Goal: Task Accomplishment & Management: Use online tool/utility

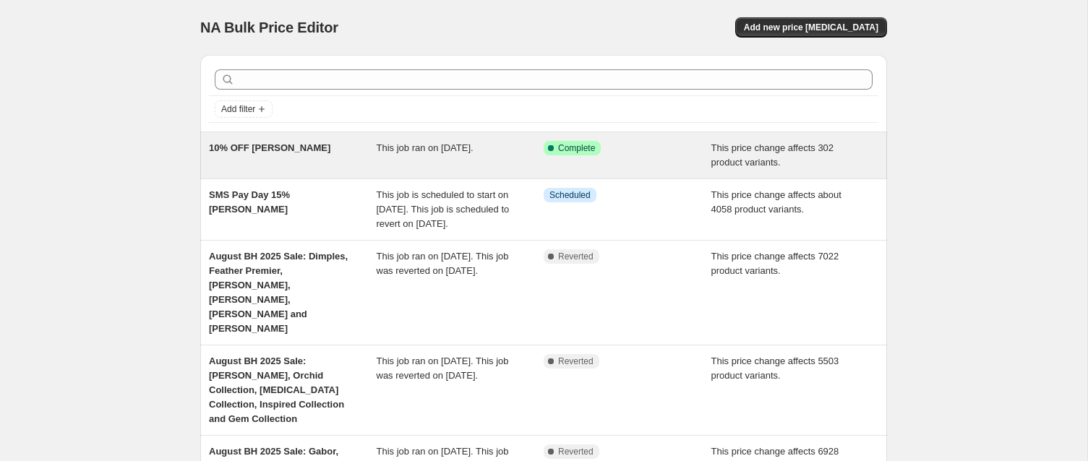
click at [262, 148] on span "10% OFF [PERSON_NAME]" at bounding box center [269, 147] width 121 height 11
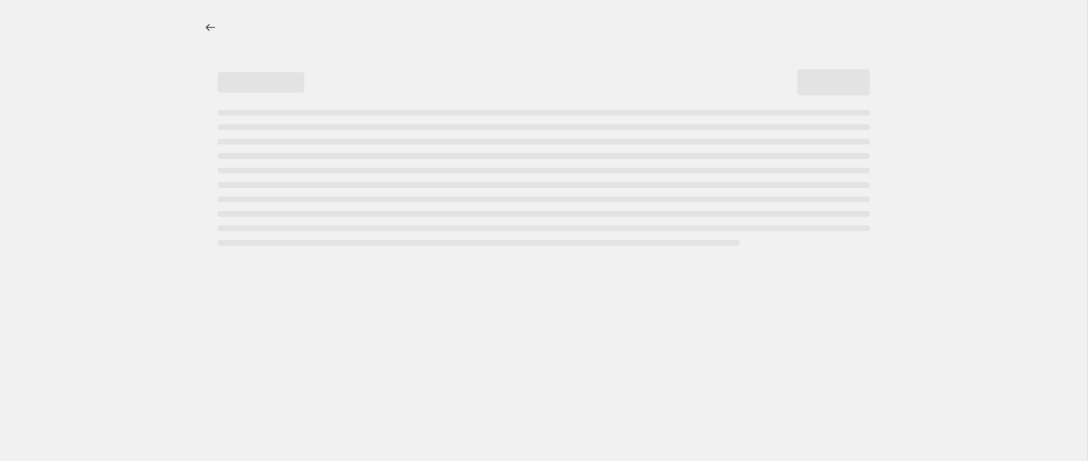
select select "pcap"
select select "no_change"
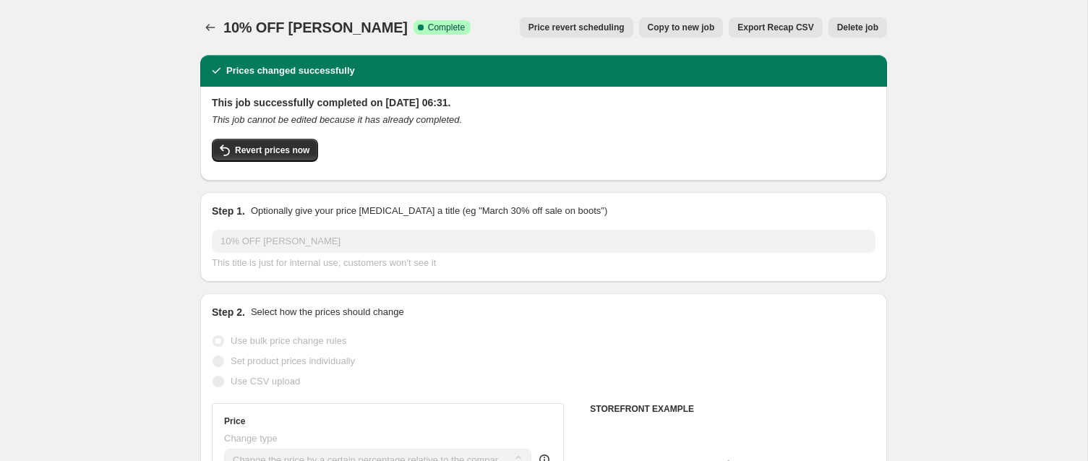
select select "collection"
click at [673, 25] on span "Copy to new job" at bounding box center [681, 28] width 67 height 12
select select "pcap"
select select "no_change"
select select "collection"
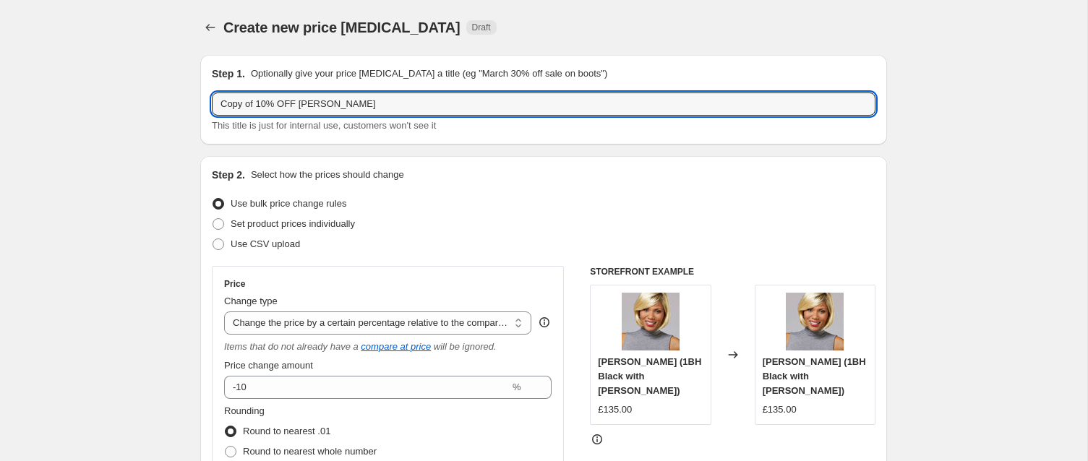
drag, startPoint x: 263, startPoint y: 102, endPoint x: 178, endPoint y: 103, distance: 85.3
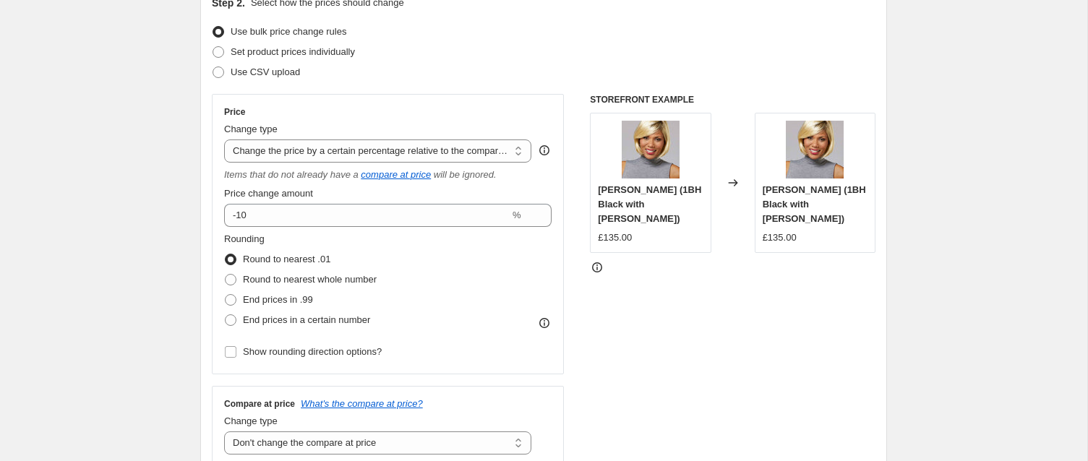
scroll to position [217, 0]
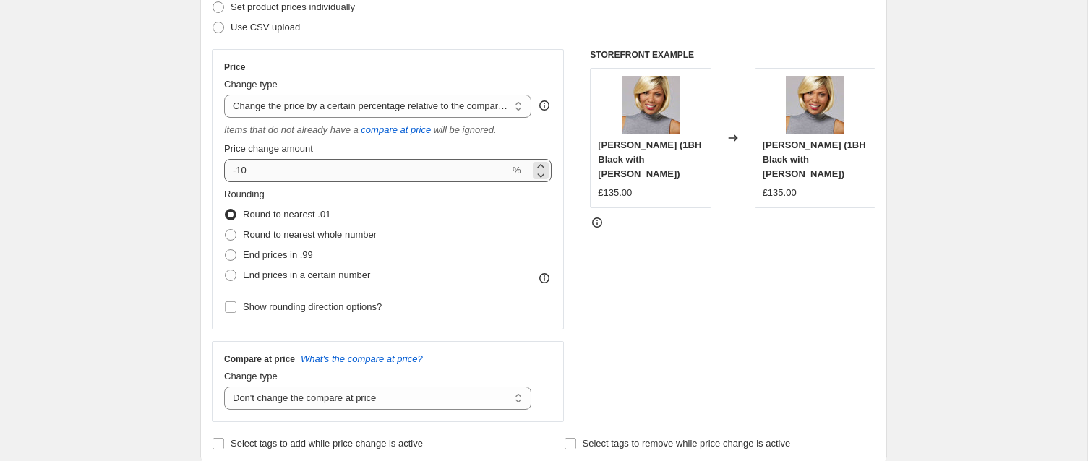
type input "30% OFF TressAllure"
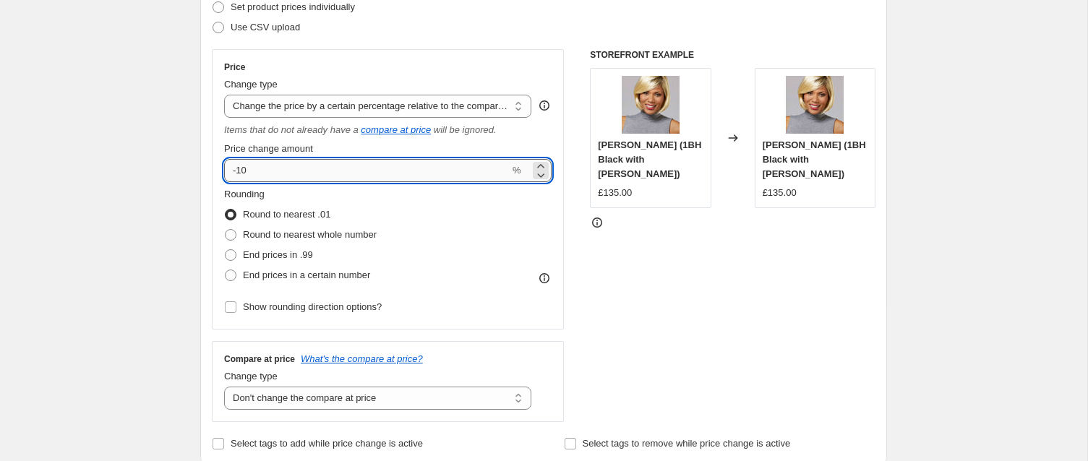
click at [241, 168] on input "-10" at bounding box center [366, 170] width 285 height 23
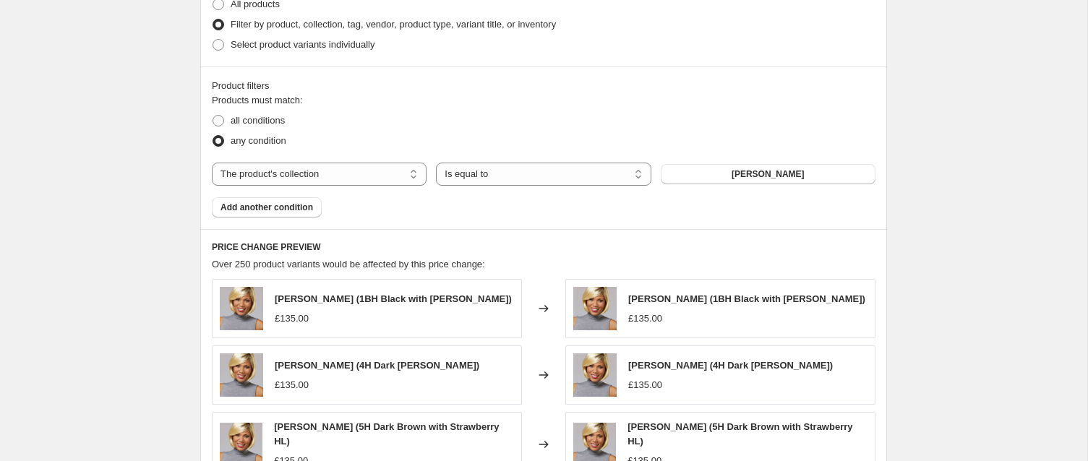
scroll to position [765, 0]
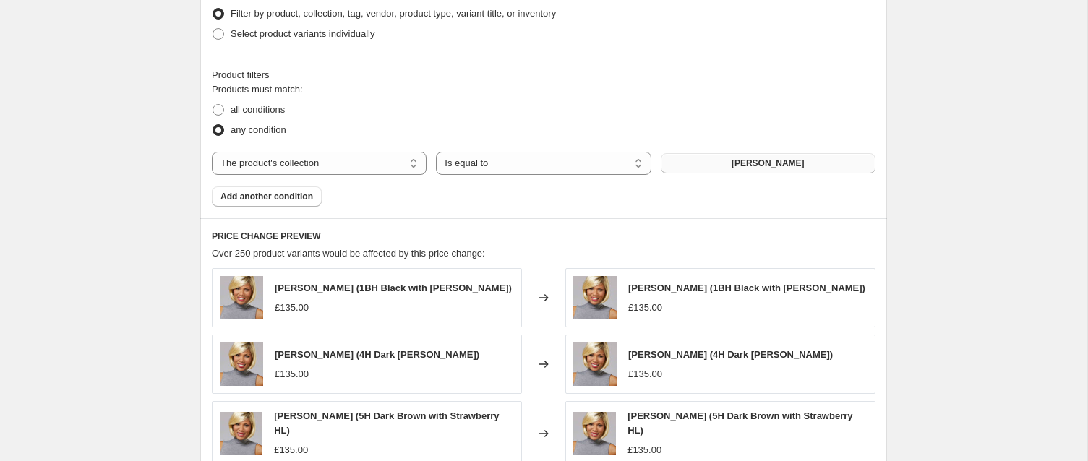
type input "-30"
click at [725, 161] on button "Henry Margu Wigs" at bounding box center [768, 163] width 215 height 20
click at [723, 163] on button "Henry Margu Wigs" at bounding box center [768, 163] width 215 height 20
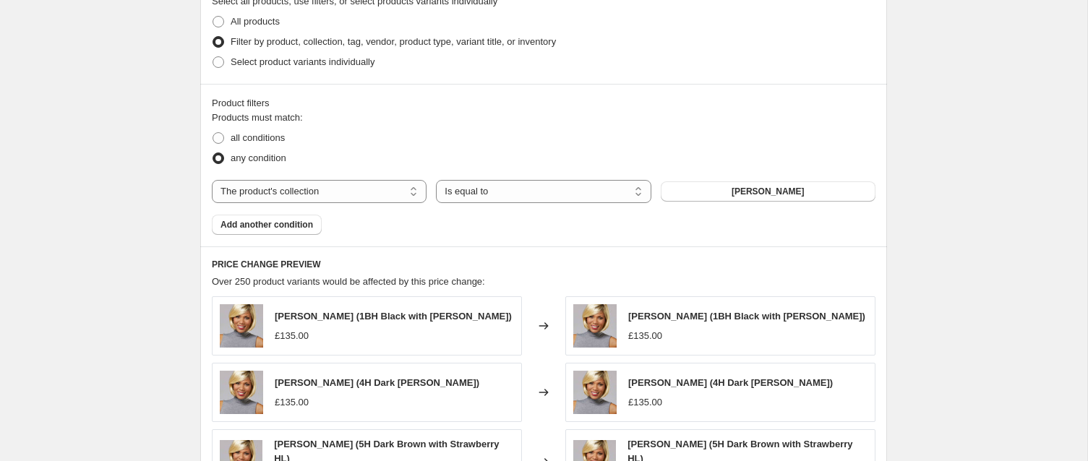
scroll to position [774, 0]
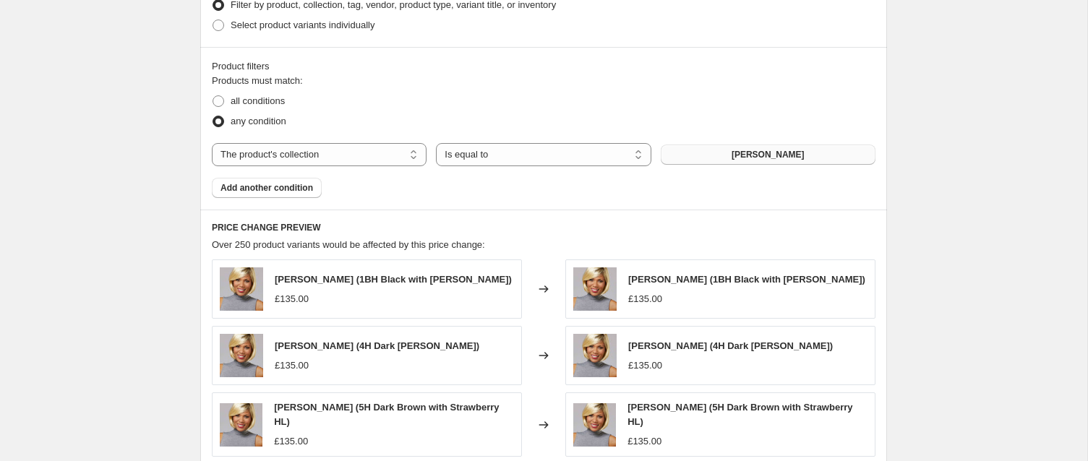
click at [748, 153] on span "Henry Margu Wigs" at bounding box center [767, 155] width 73 height 12
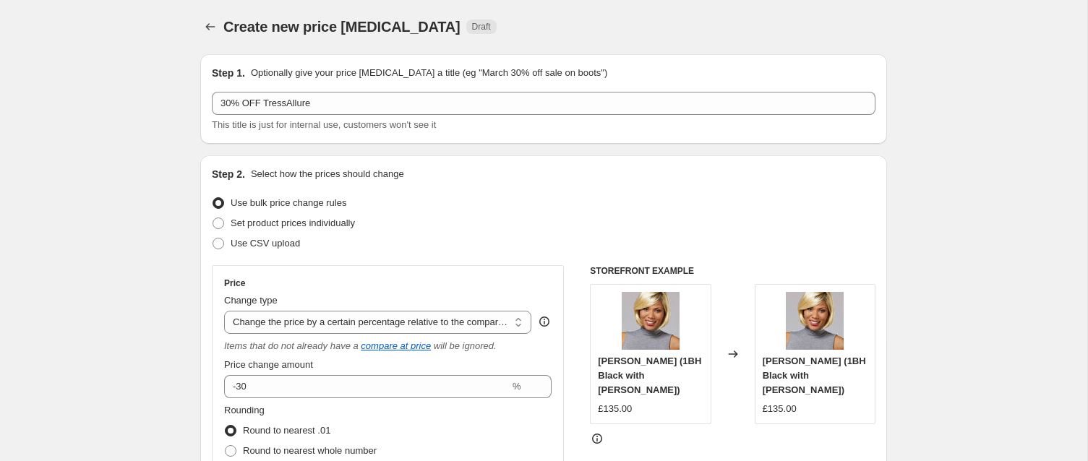
scroll to position [0, 0]
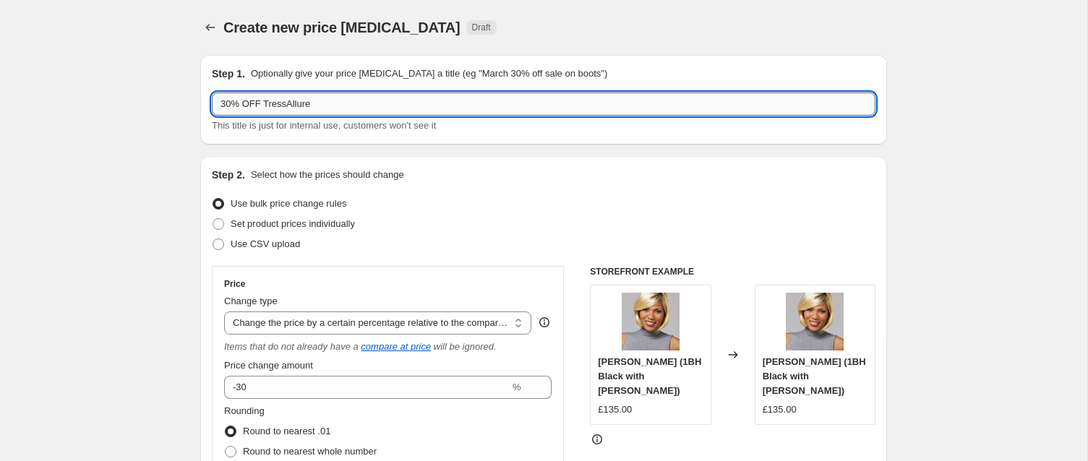
click at [336, 103] on input "30% OFF TressAllure" at bounding box center [543, 104] width 663 height 23
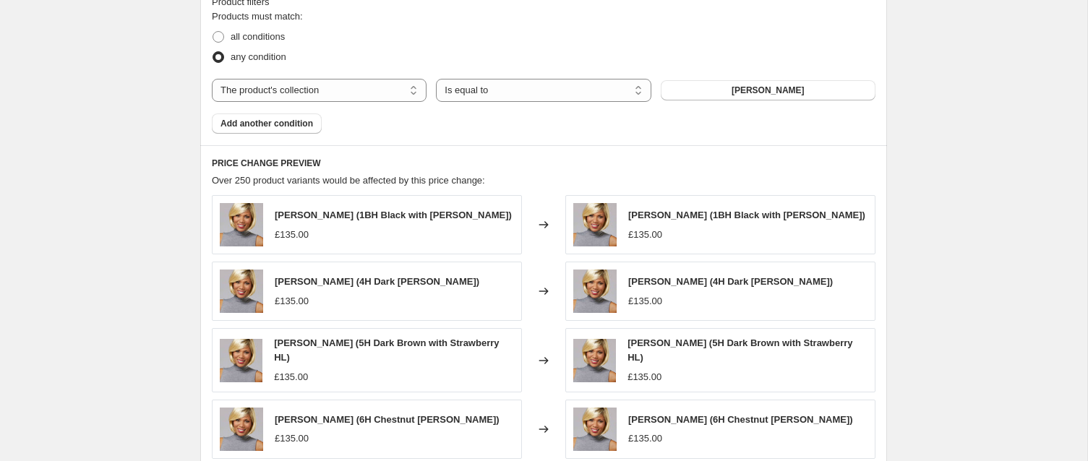
scroll to position [849, 0]
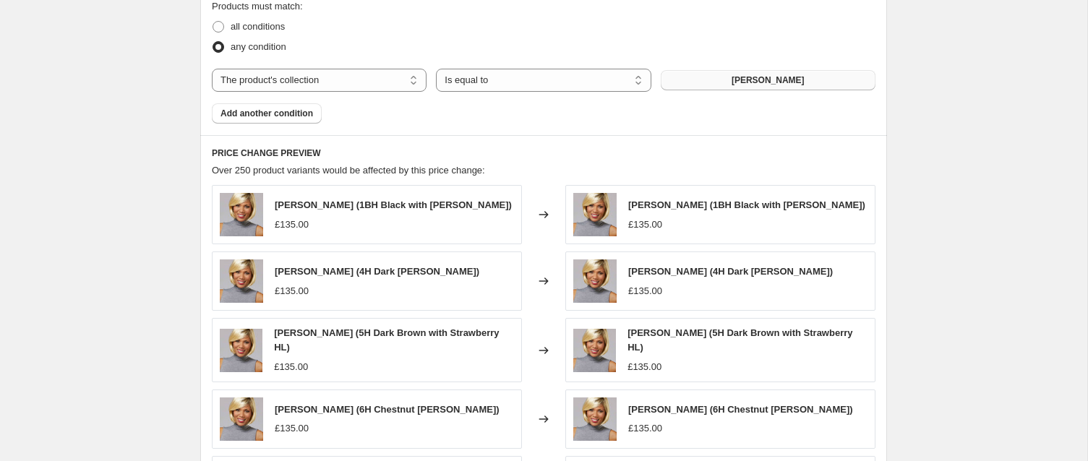
click at [733, 77] on span "Henry Margu Wigs" at bounding box center [767, 80] width 73 height 12
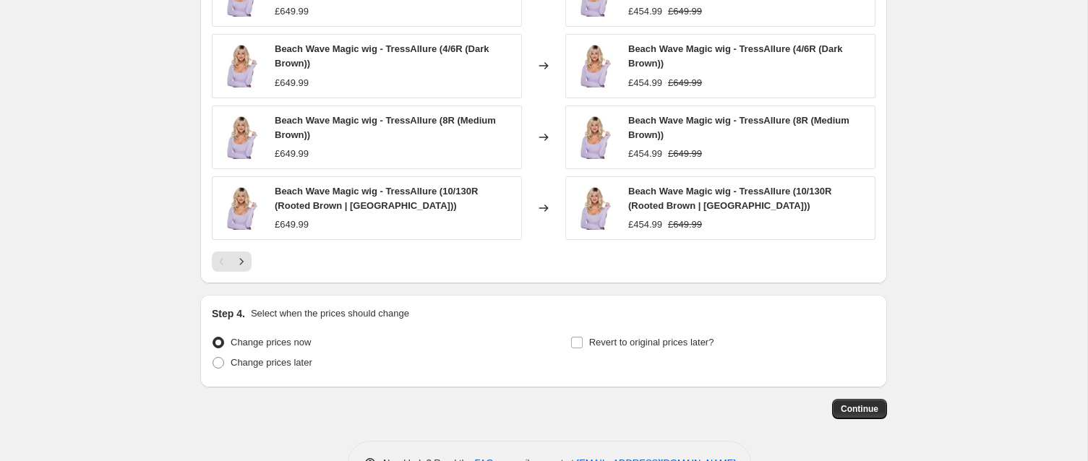
scroll to position [1147, 0]
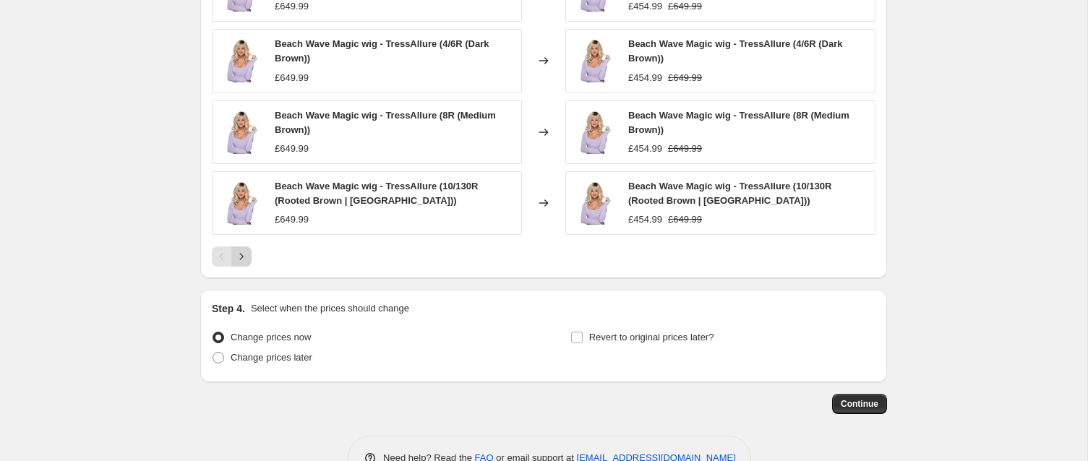
click at [243, 259] on icon "Next" at bounding box center [241, 256] width 14 height 14
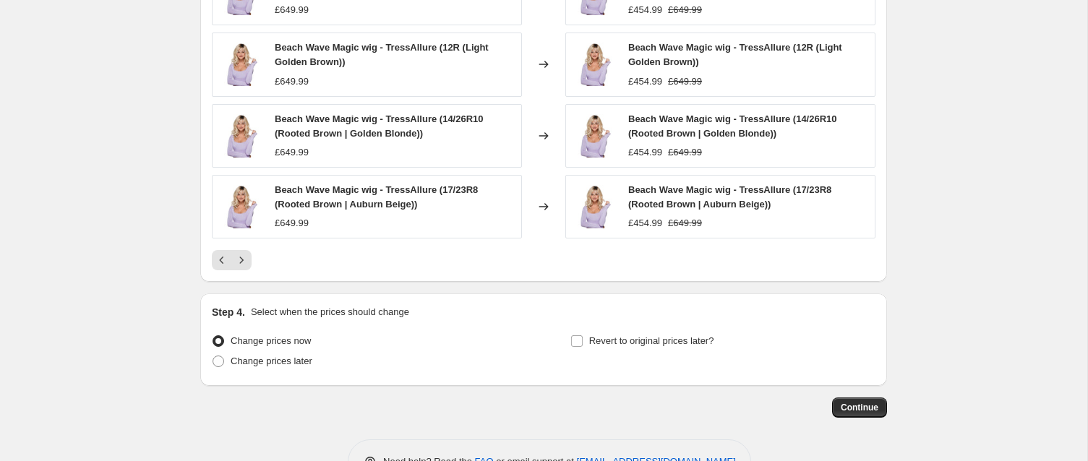
scroll to position [1145, 0]
click at [242, 260] on icon "Next" at bounding box center [241, 259] width 14 height 14
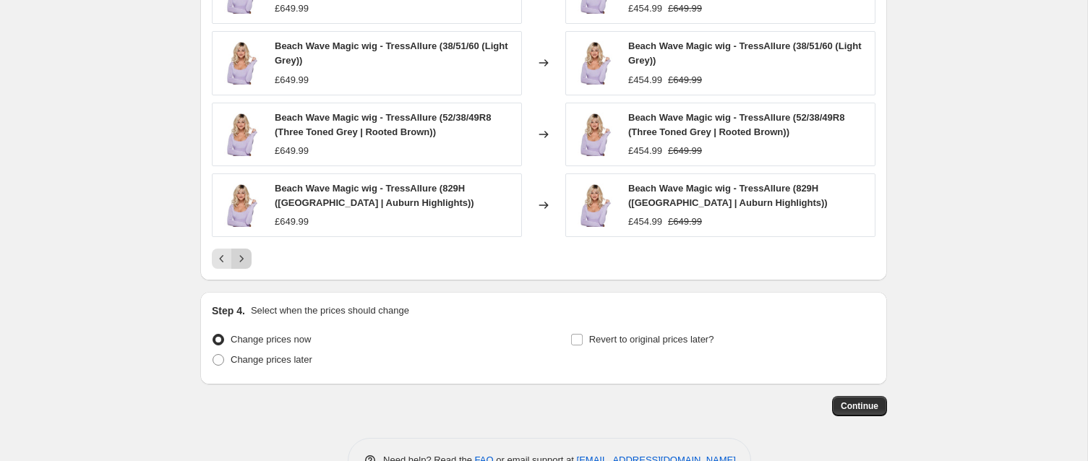
click at [240, 258] on icon "Next" at bounding box center [241, 259] width 14 height 14
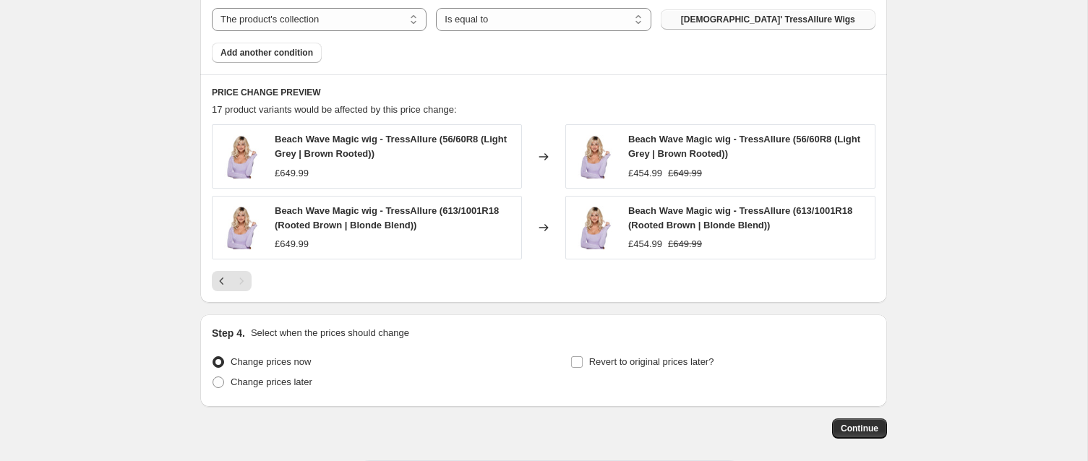
scroll to position [974, 0]
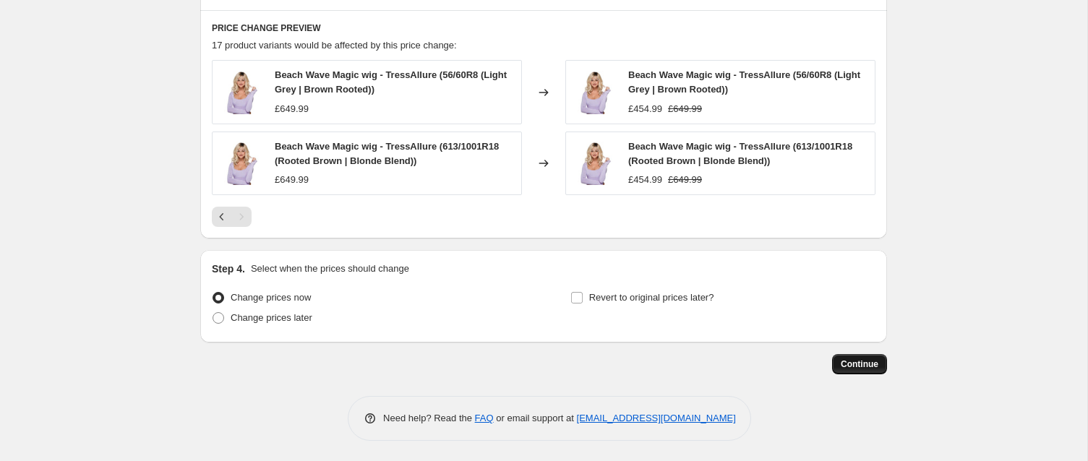
click at [855, 360] on span "Continue" at bounding box center [860, 364] width 38 height 12
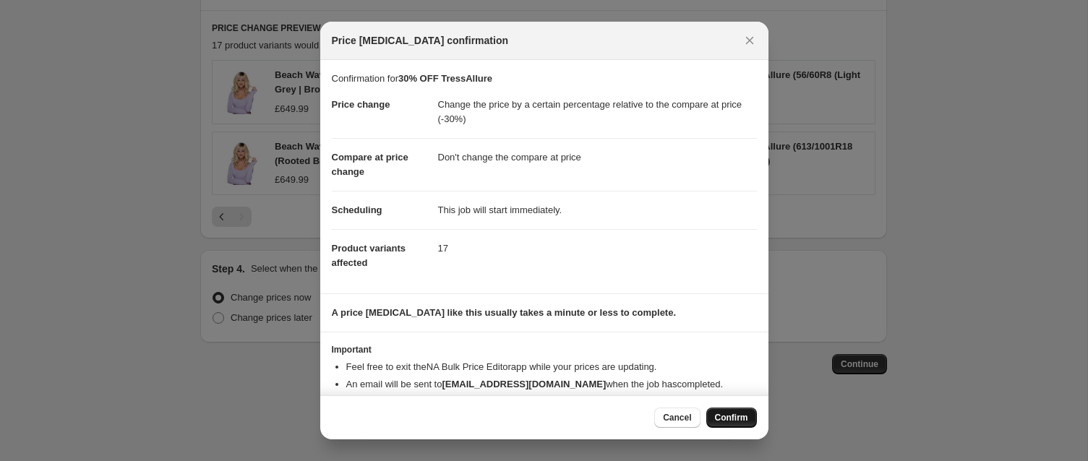
click at [725, 413] on span "Confirm" at bounding box center [731, 418] width 33 height 12
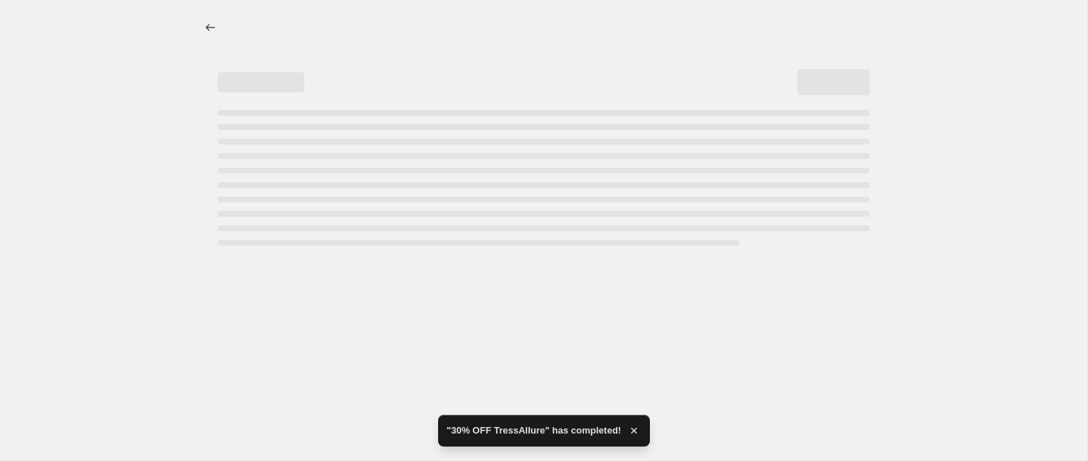
select select "pcap"
select select "no_change"
select select "collection"
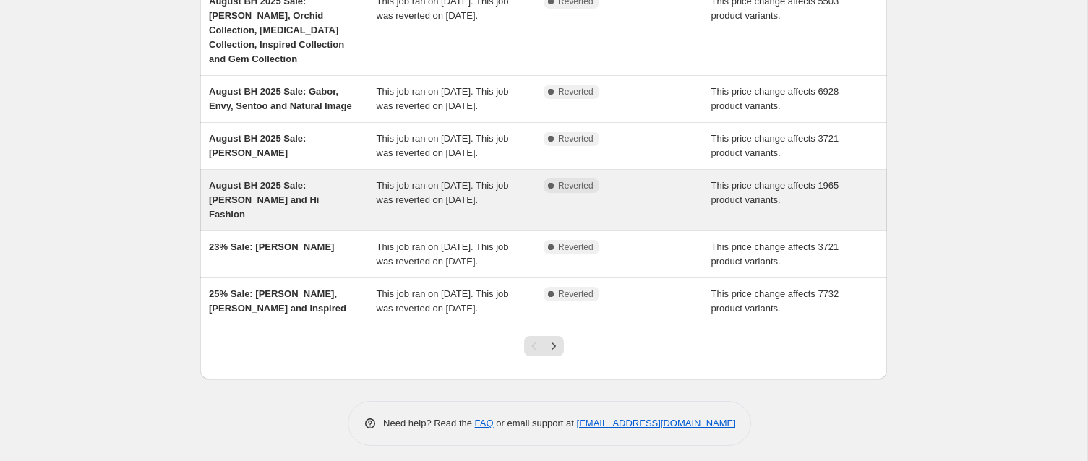
scroll to position [408, 0]
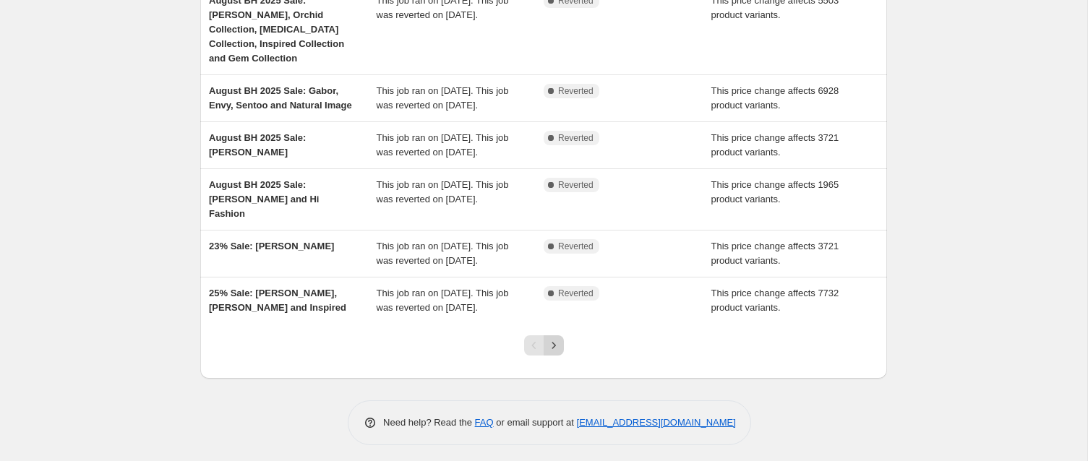
click at [552, 353] on icon "Next" at bounding box center [553, 345] width 14 height 14
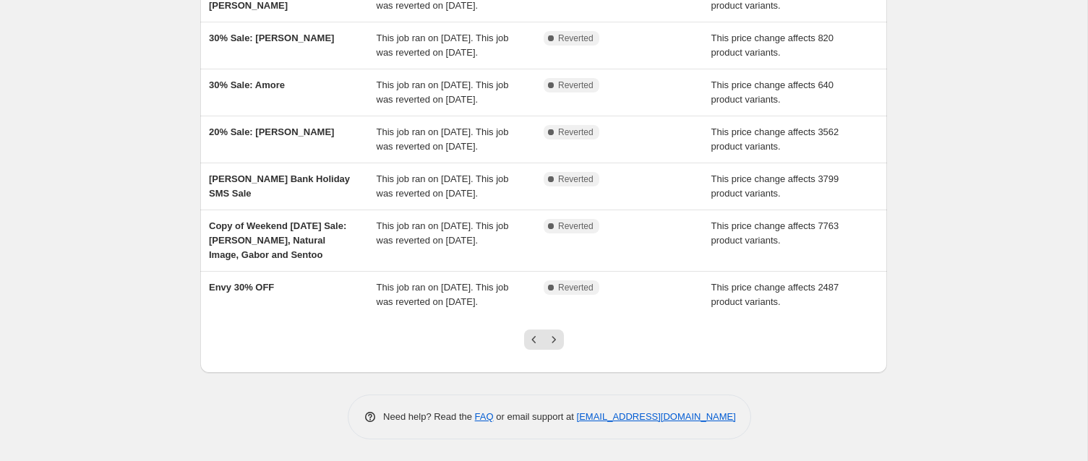
scroll to position [412, 0]
click at [554, 341] on icon "Next" at bounding box center [553, 339] width 4 height 7
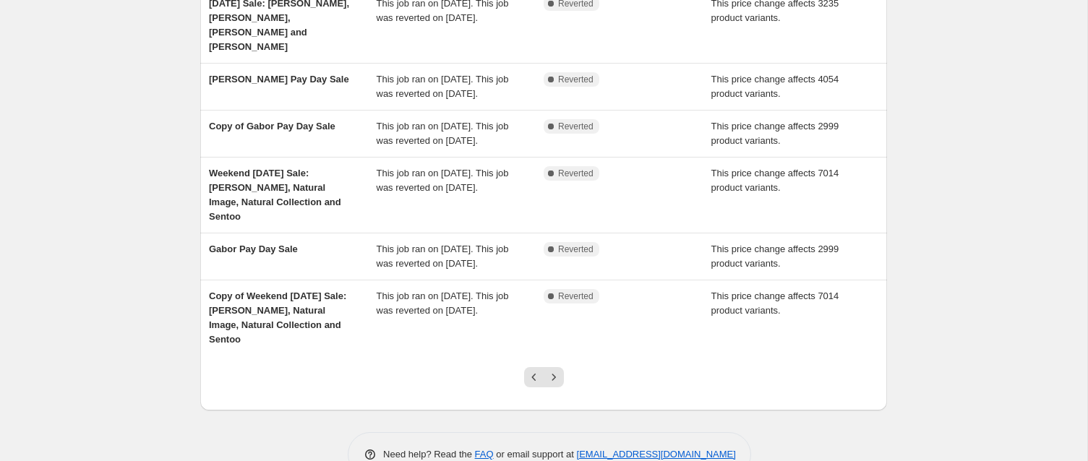
scroll to position [351, 0]
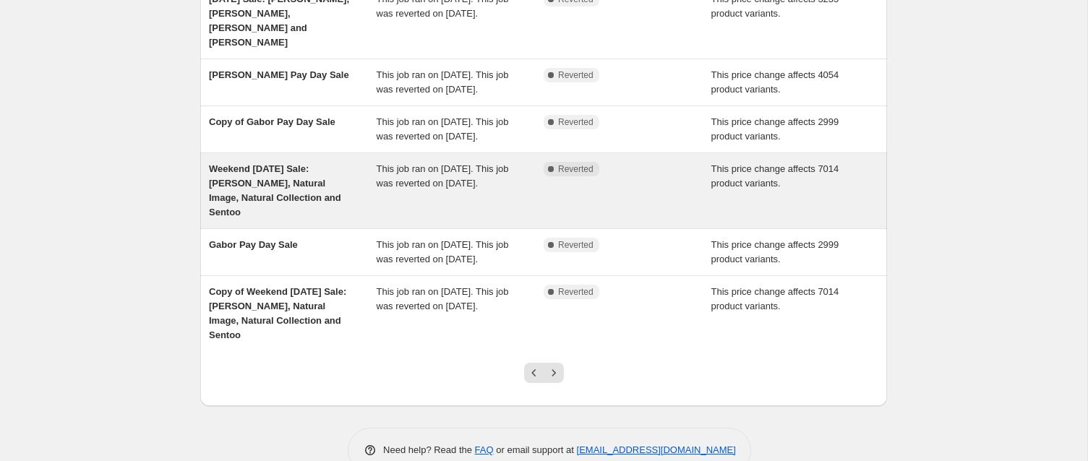
click at [306, 218] on span "Weekend 21/02/2025 Sale: Ellen Wille, Natural Image, Natural Collection and Sen…" at bounding box center [275, 190] width 132 height 54
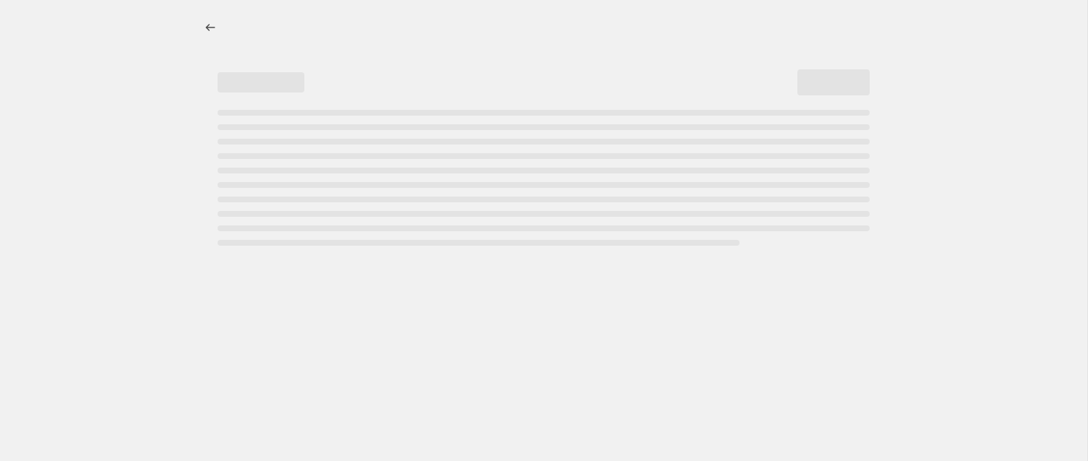
select select "pcap"
select select "no_change"
select select "collection"
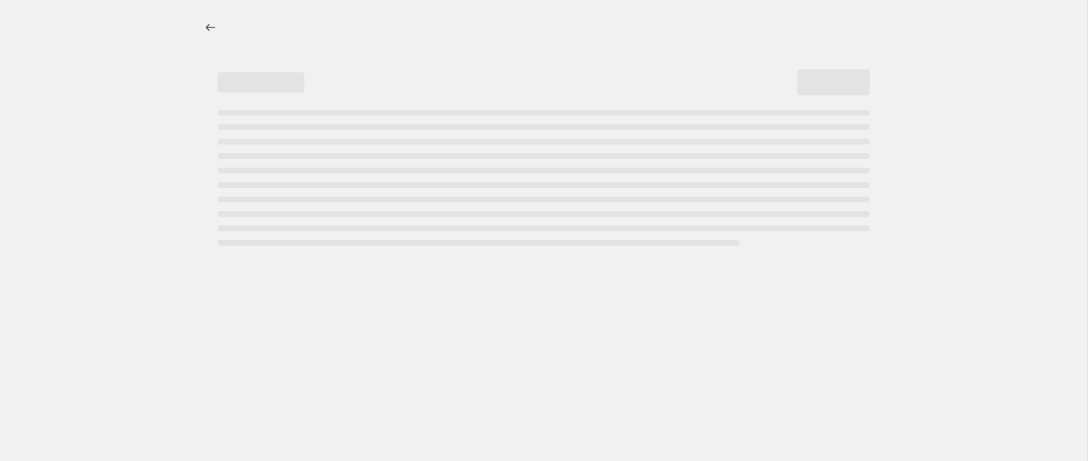
select select "collection"
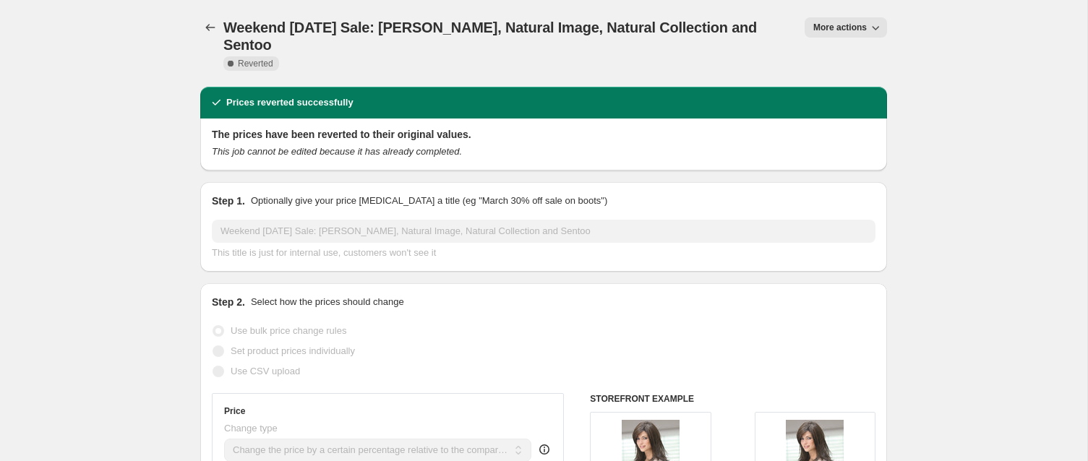
click at [825, 29] on span "More actions" at bounding box center [839, 28] width 53 height 12
click at [829, 27] on span "More actions" at bounding box center [839, 28] width 53 height 12
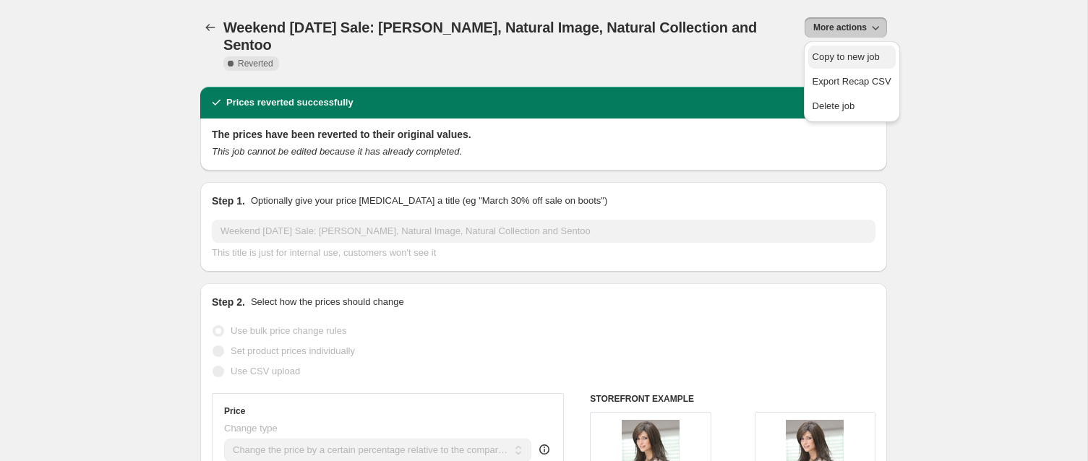
click at [827, 56] on span "Copy to new job" at bounding box center [845, 56] width 67 height 11
select select "pcap"
select select "no_change"
select select "collection"
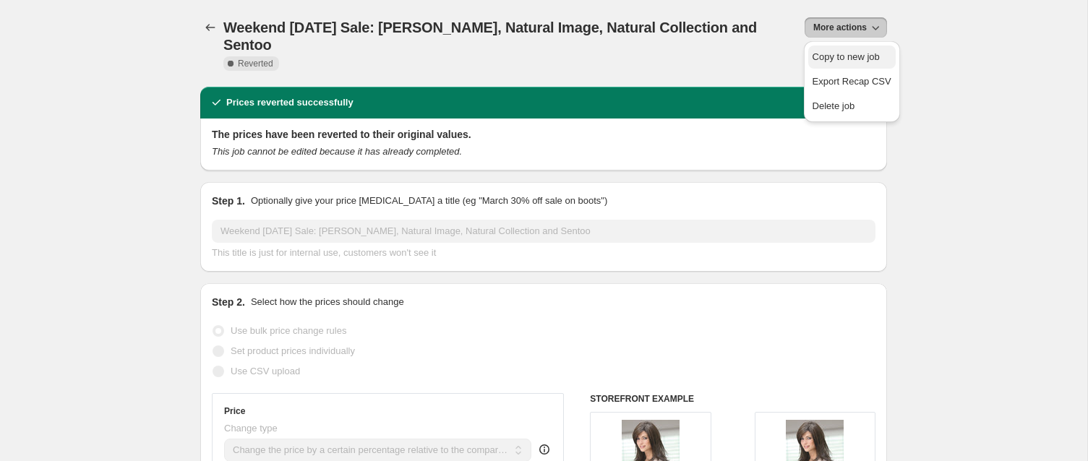
select select "collection"
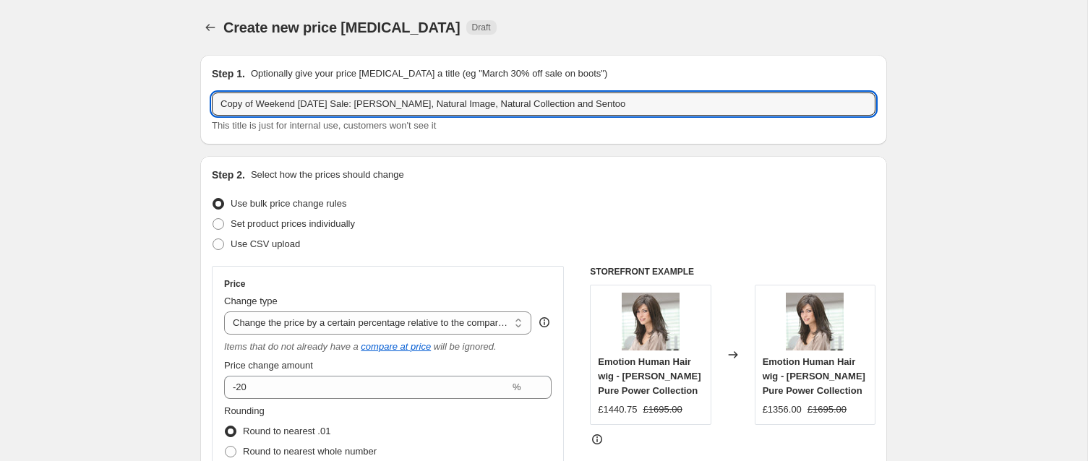
drag, startPoint x: 379, startPoint y: 104, endPoint x: 368, endPoint y: 80, distance: 26.2
click at [368, 80] on div "Step 1. Optionally give your price change job a title (eg "March 30% off sale o…" at bounding box center [543, 99] width 663 height 66
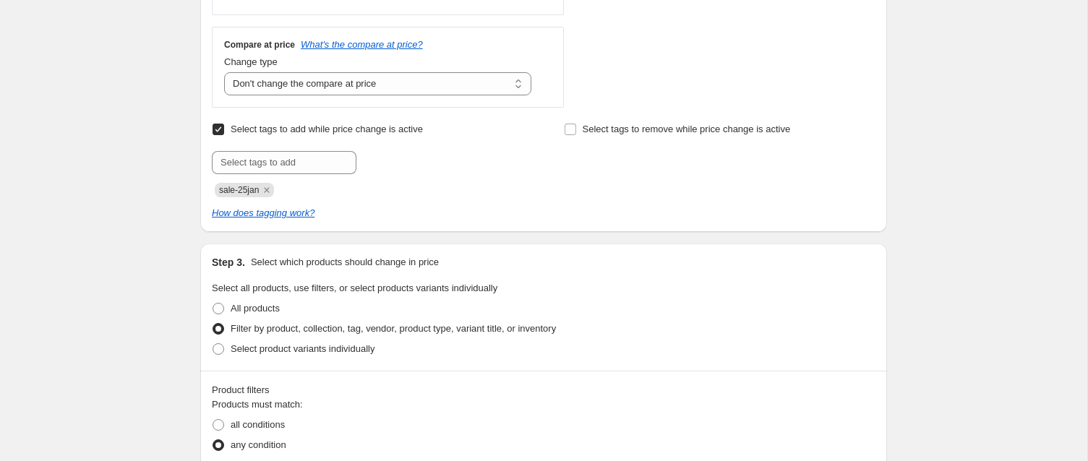
scroll to position [537, 0]
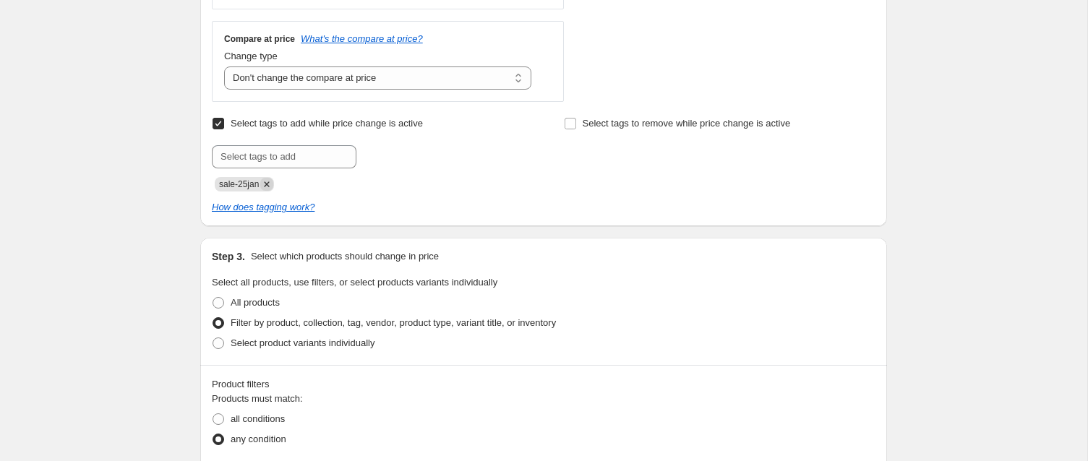
type input "20% OFF Ellen Wille, Natural Image, Natural Collection and Sentoo"
click at [270, 183] on icon "Remove sale-25jan" at bounding box center [267, 183] width 5 height 5
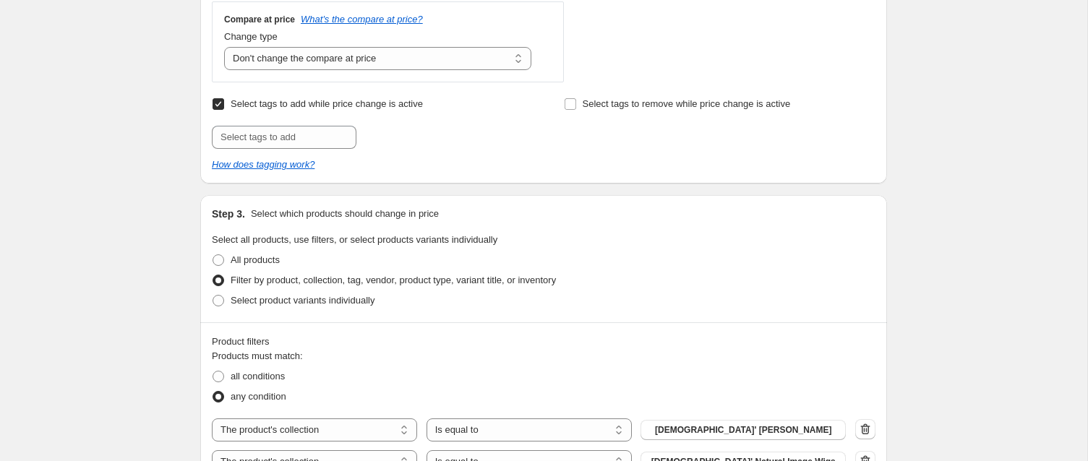
scroll to position [561, 0]
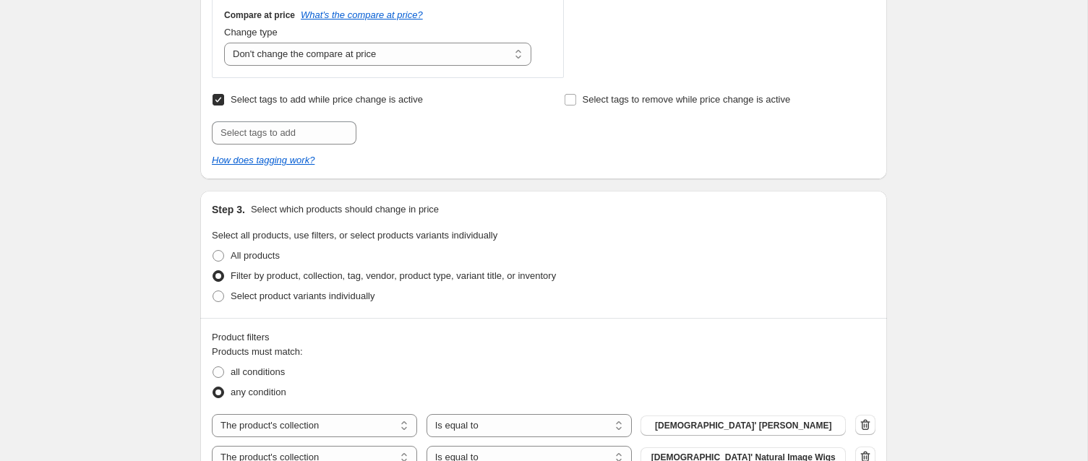
click at [220, 100] on input "Select tags to add while price change is active" at bounding box center [218, 100] width 12 height 12
checkbox input "false"
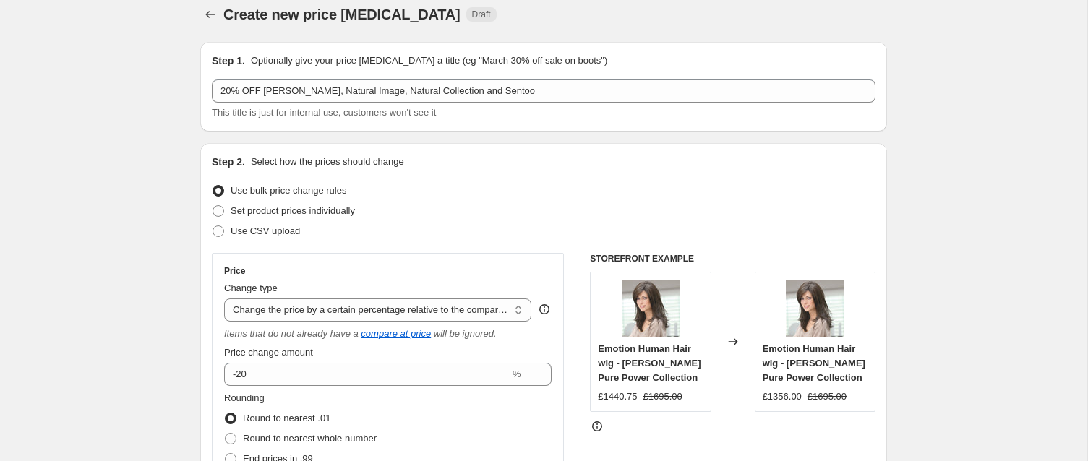
scroll to position [15, 0]
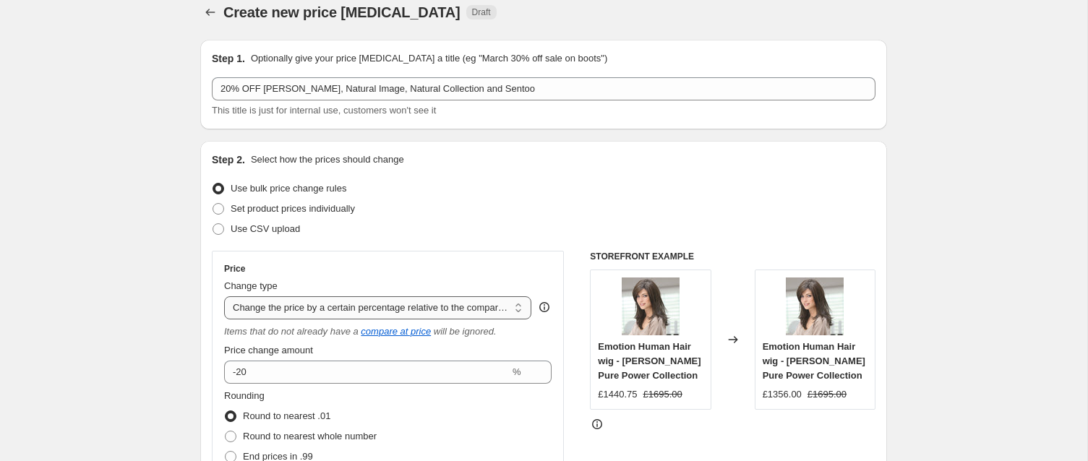
click at [485, 308] on select "Change the price to a certain amount Change the price by a certain amount Chang…" at bounding box center [377, 307] width 307 height 23
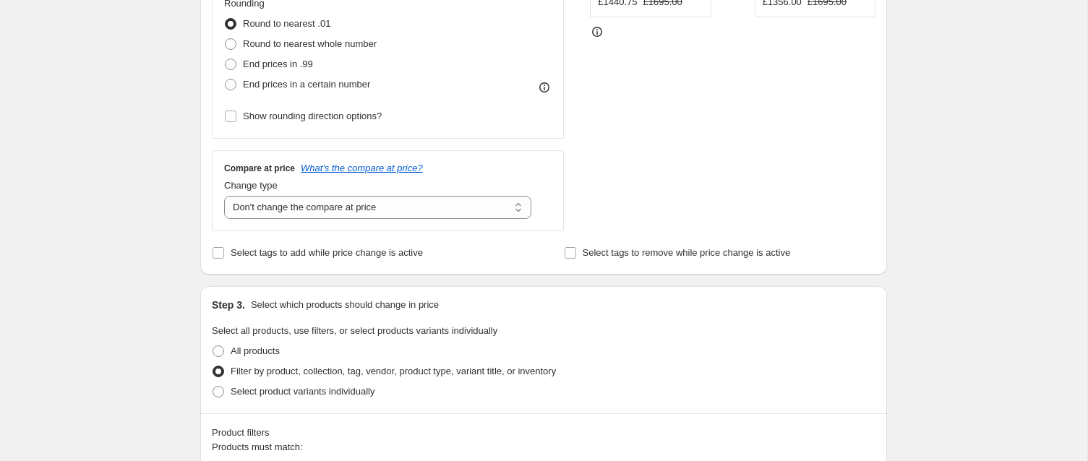
scroll to position [345, 0]
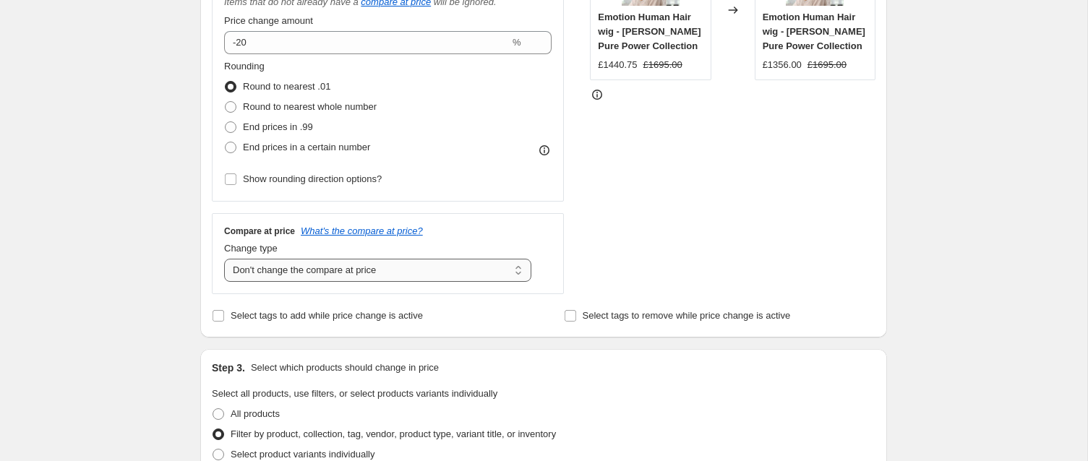
click at [394, 272] on select "Change the compare at price to the current price (sale) Change the compare at p…" at bounding box center [377, 270] width 307 height 23
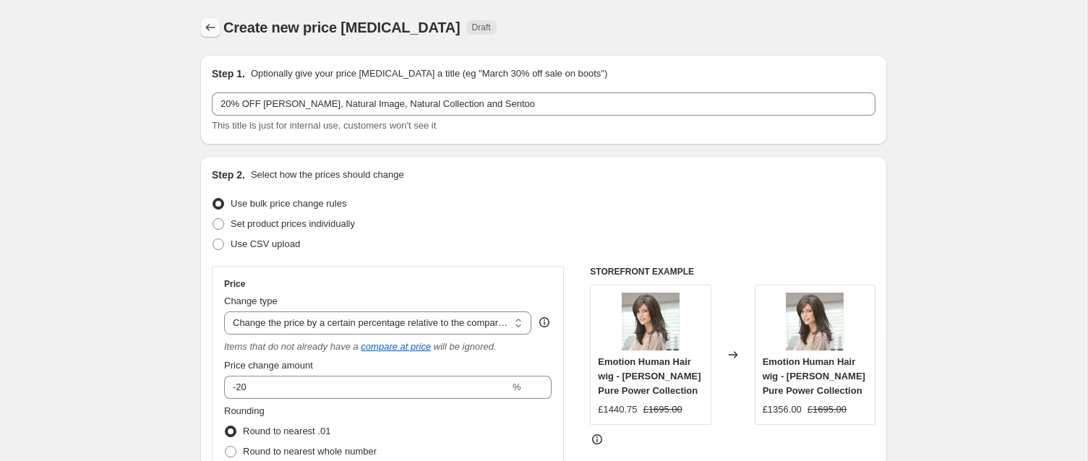
click at [207, 30] on icon "Price change jobs" at bounding box center [210, 27] width 14 height 14
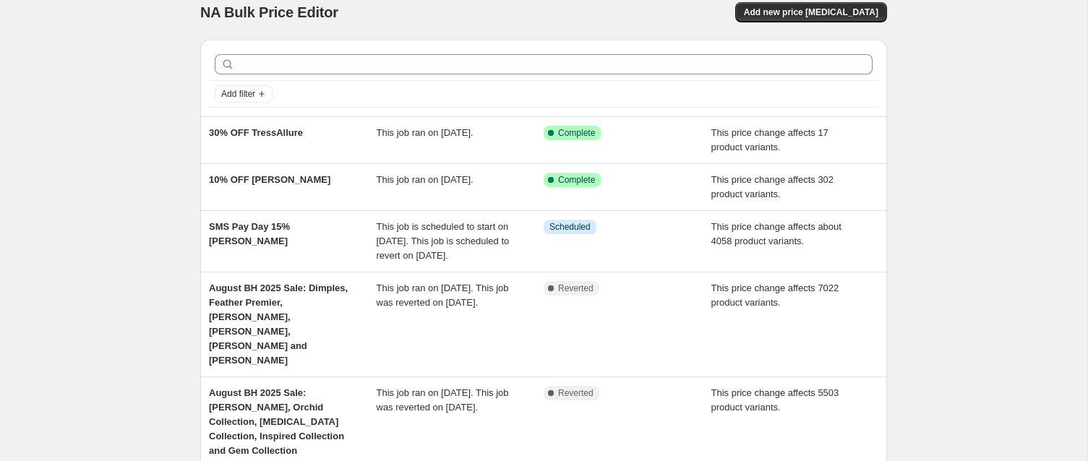
scroll to position [21, 0]
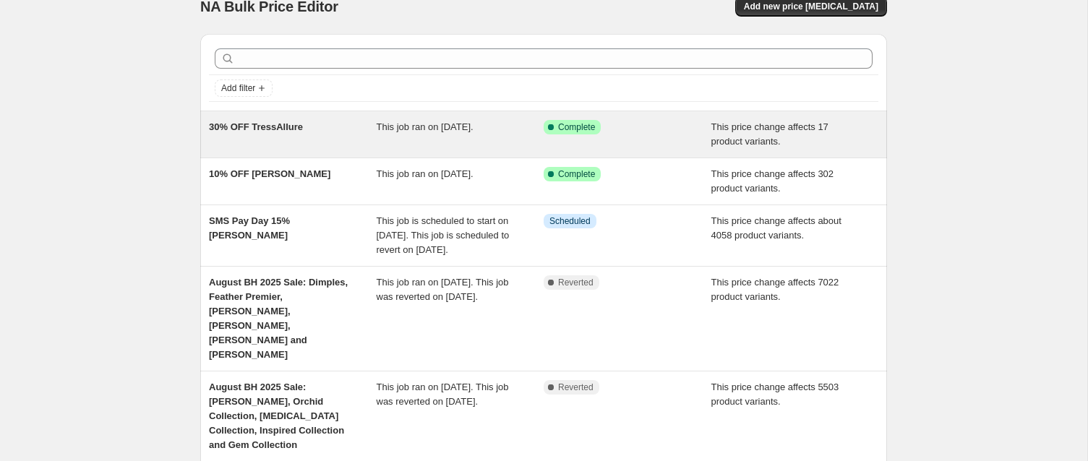
click at [271, 124] on span "30% OFF TressAllure" at bounding box center [256, 126] width 94 height 11
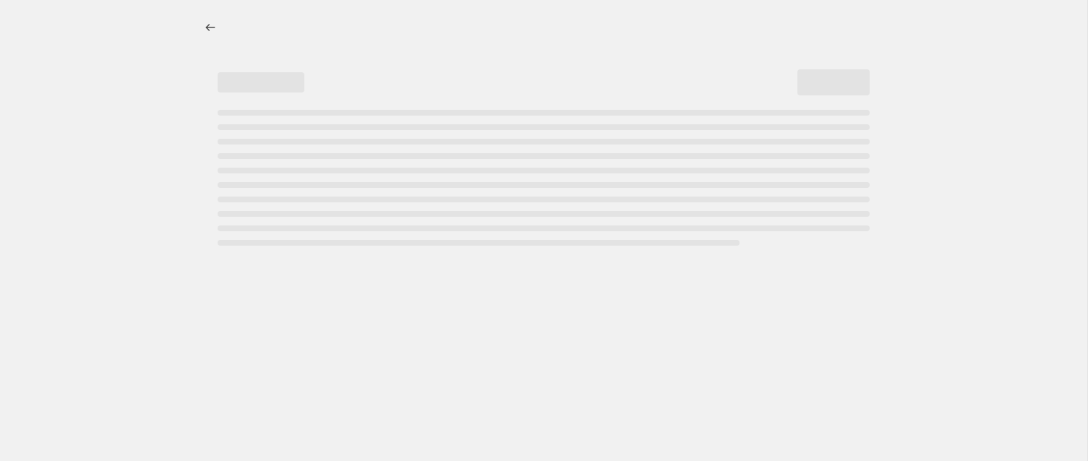
select select "pcap"
select select "no_change"
select select "collection"
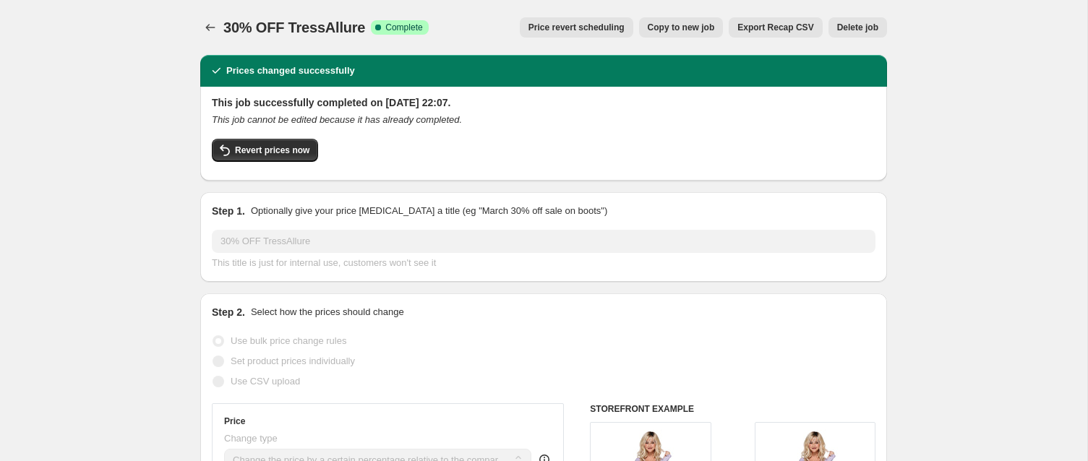
click at [674, 27] on span "Copy to new job" at bounding box center [681, 28] width 67 height 12
select select "pcap"
select select "no_change"
select select "collection"
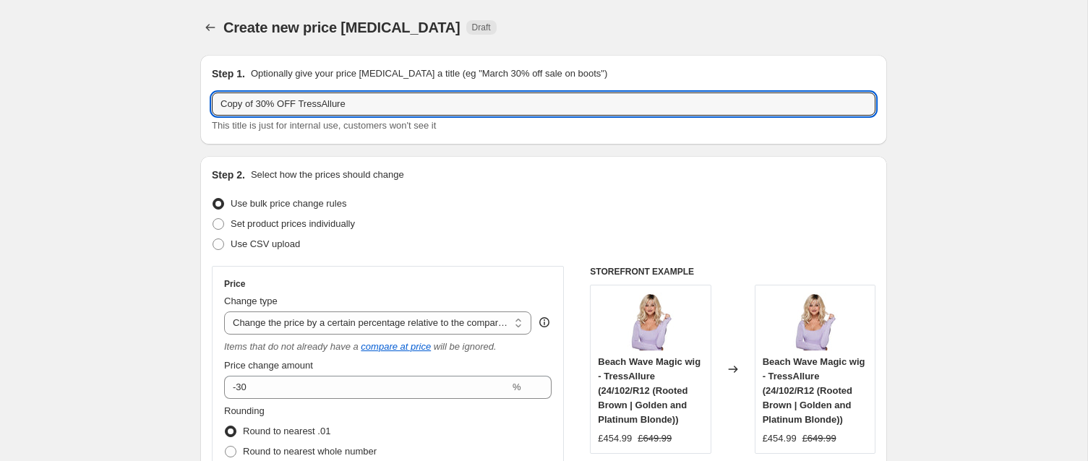
drag, startPoint x: 263, startPoint y: 102, endPoint x: 189, endPoint y: 63, distance: 84.1
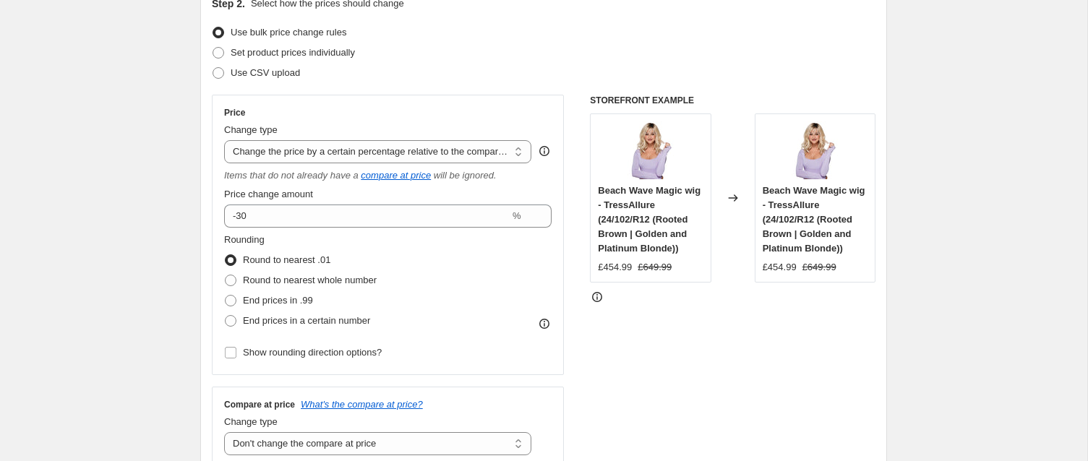
scroll to position [179, 0]
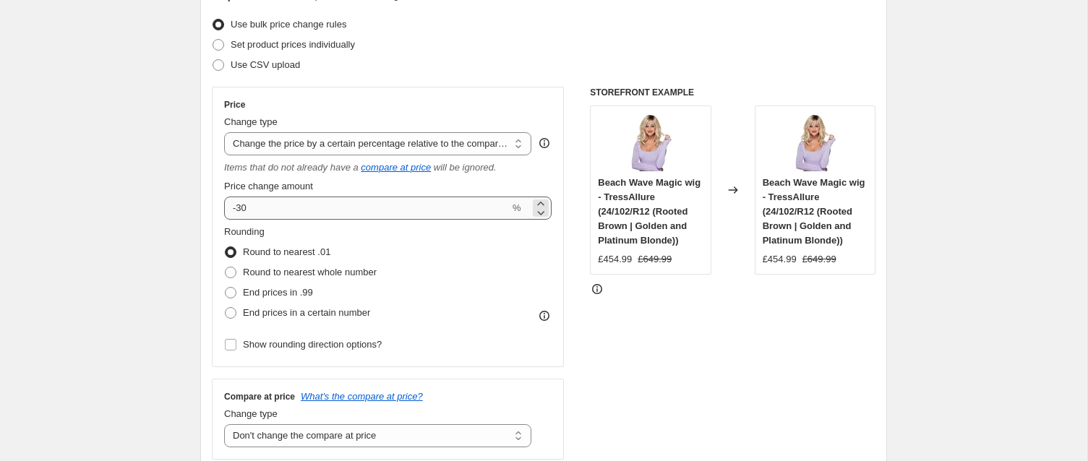
type input "20% OFF Ellen Wille - Natural Collection (Envy) - Natural Image - Sentoo"
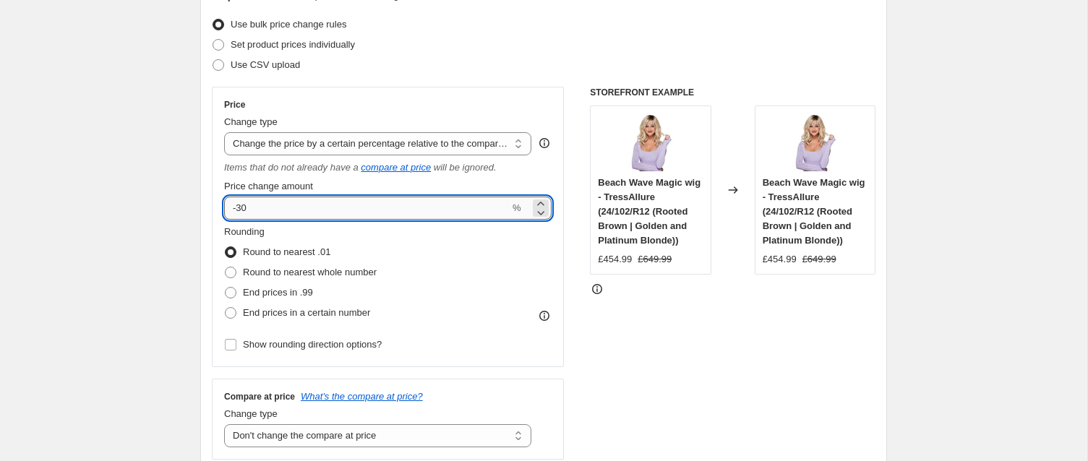
click at [244, 207] on input "-30" at bounding box center [366, 208] width 285 height 23
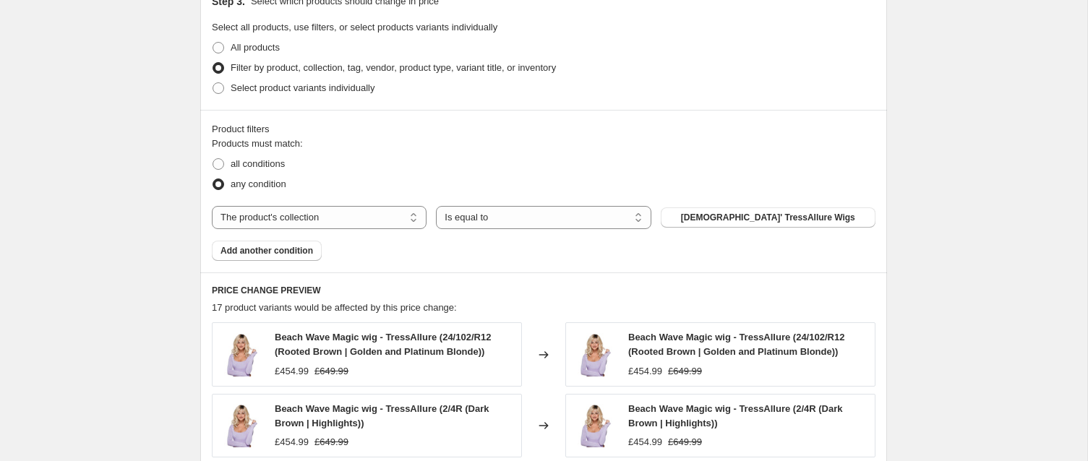
scroll to position [750, 0]
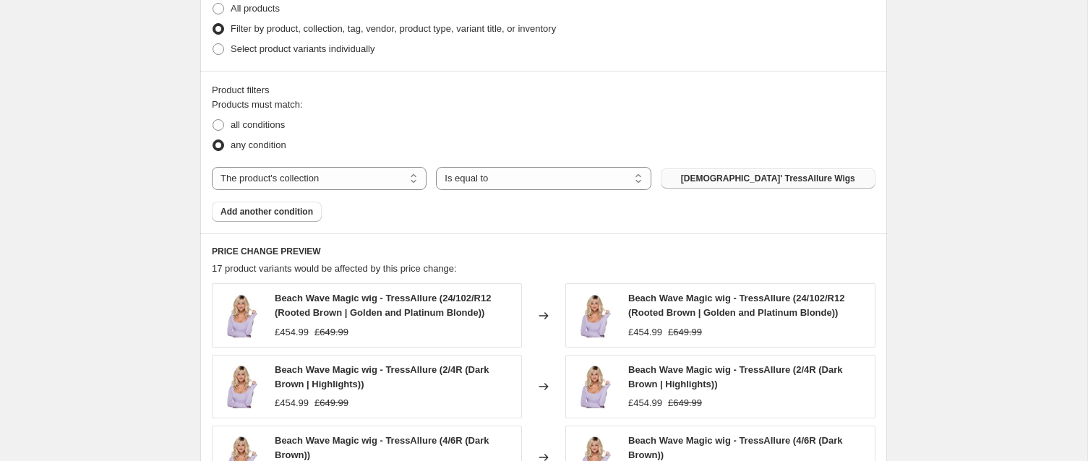
type input "-20"
click at [751, 176] on span "Ladies' TressAllure Wigs" at bounding box center [768, 179] width 174 height 12
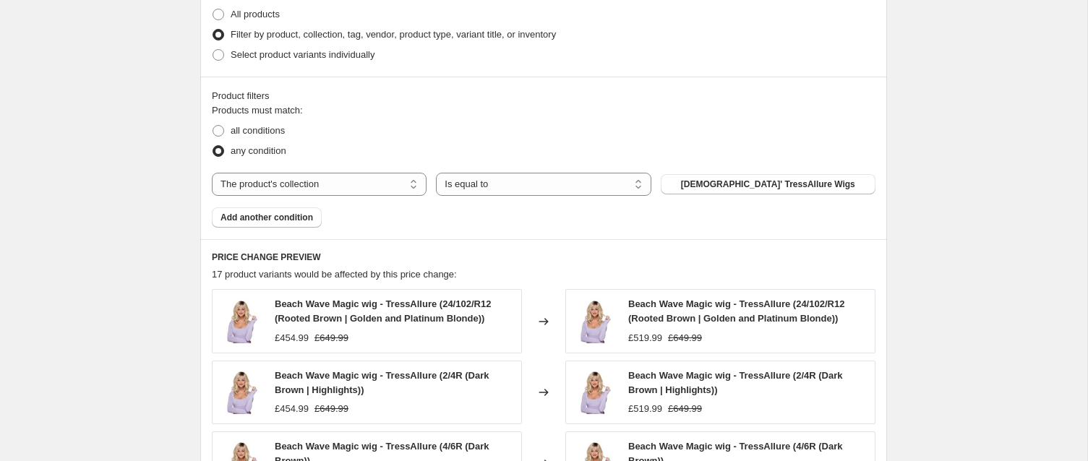
scroll to position [752, 0]
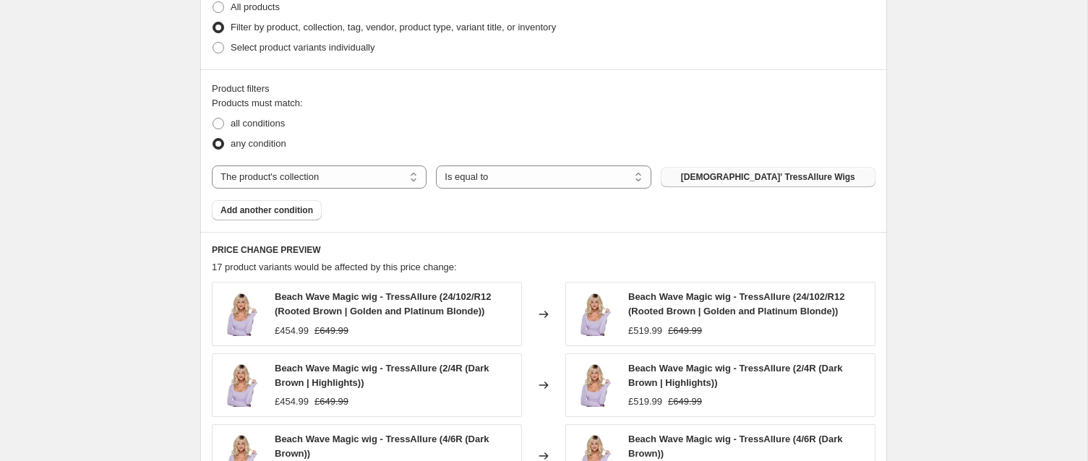
click at [719, 174] on span "Ladies' TressAllure Wigs" at bounding box center [768, 177] width 174 height 12
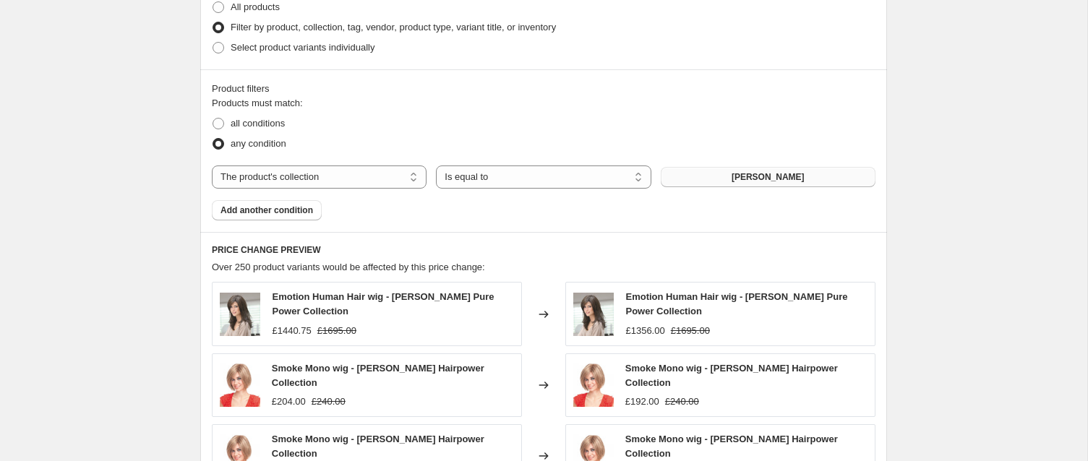
click at [726, 177] on button "Ellen Wille Wigs" at bounding box center [768, 177] width 215 height 20
click at [272, 205] on span "Add another condition" at bounding box center [266, 211] width 93 height 12
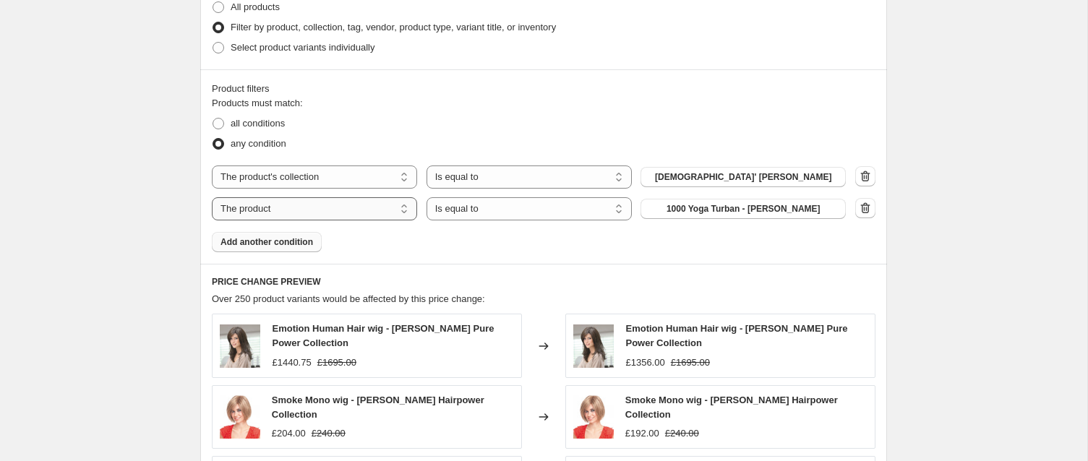
click at [355, 205] on select "The product The product's collection The product's tag The product's vendor The…" at bounding box center [314, 208] width 205 height 23
select select "collection"
click at [735, 207] on span "Ellen Wille Wigs" at bounding box center [743, 209] width 73 height 12
click at [302, 239] on span "Add another condition" at bounding box center [266, 242] width 93 height 12
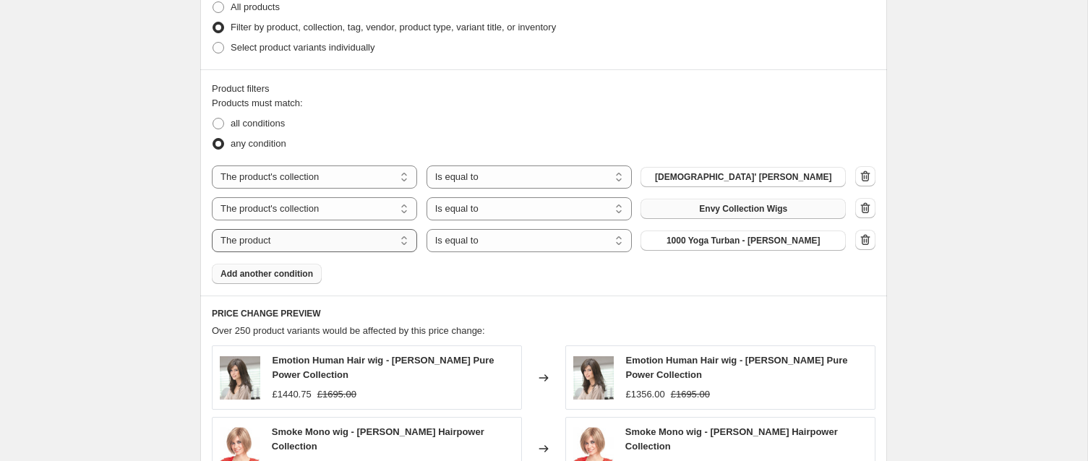
click at [377, 233] on select "The product The product's collection The product's tag The product's vendor The…" at bounding box center [314, 240] width 205 height 23
select select "collection"
click at [723, 241] on span "Ellen Wille Wigs" at bounding box center [743, 241] width 73 height 12
click at [304, 273] on span "Add another condition" at bounding box center [266, 274] width 93 height 12
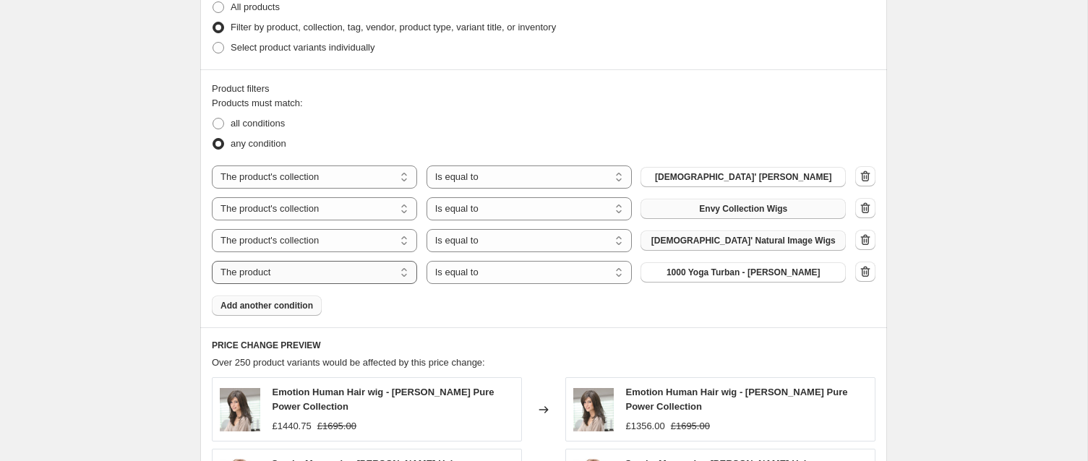
click at [354, 272] on select "The product The product's collection The product's tag The product's vendor The…" at bounding box center [314, 272] width 205 height 23
select select "collection"
click at [716, 270] on span "Ellen Wille Wigs" at bounding box center [743, 273] width 73 height 12
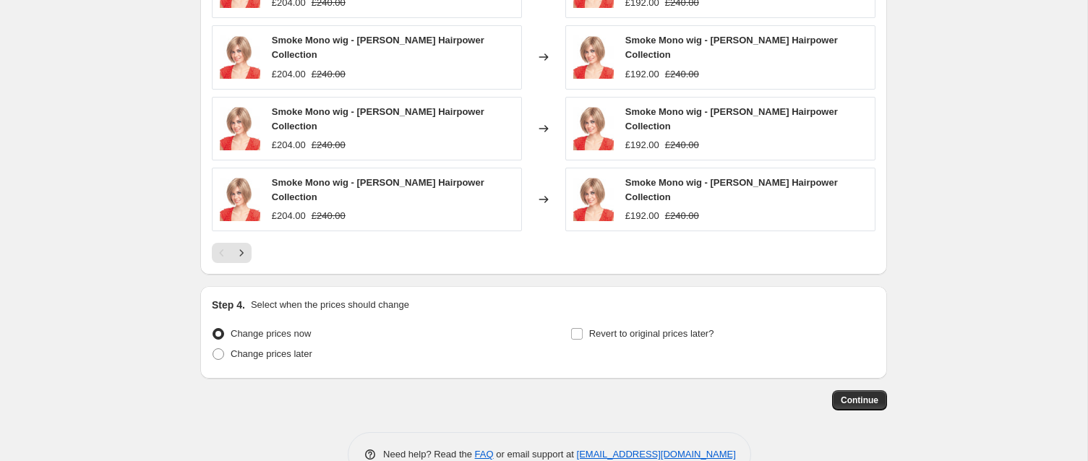
scroll to position [1263, 0]
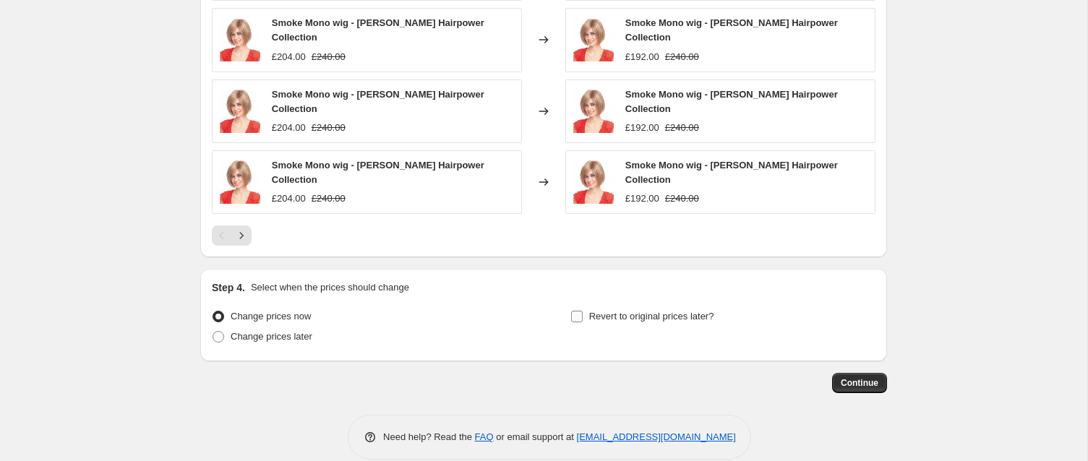
click at [576, 311] on input "Revert to original prices later?" at bounding box center [577, 317] width 12 height 12
checkbox input "true"
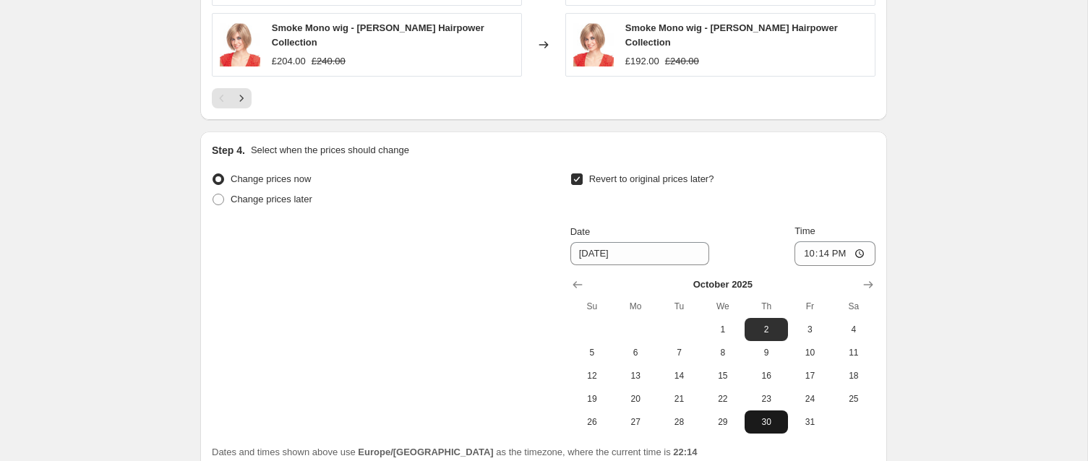
scroll to position [1464, 0]
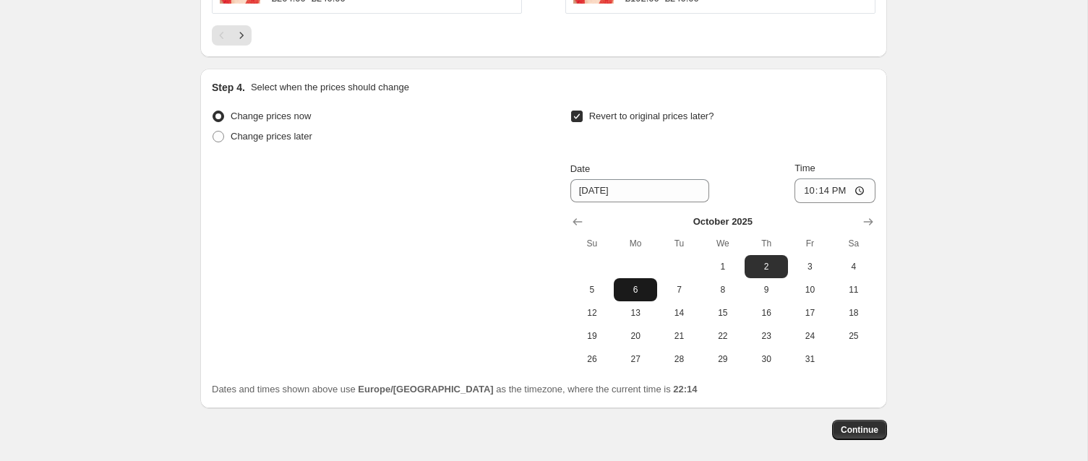
click at [632, 284] on span "6" at bounding box center [635, 290] width 32 height 12
type input "10/6/2025"
click at [859, 179] on input "22:14" at bounding box center [834, 191] width 81 height 25
type input "02:30"
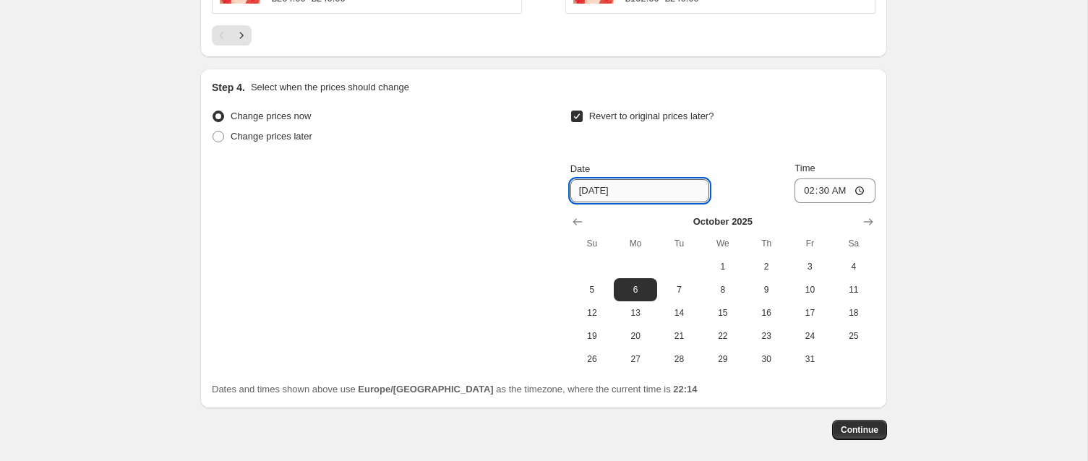
click at [593, 179] on input "10/6/2025" at bounding box center [639, 190] width 139 height 23
click at [575, 219] on icon "Show previous month, September 2025" at bounding box center [576, 222] width 9 height 7
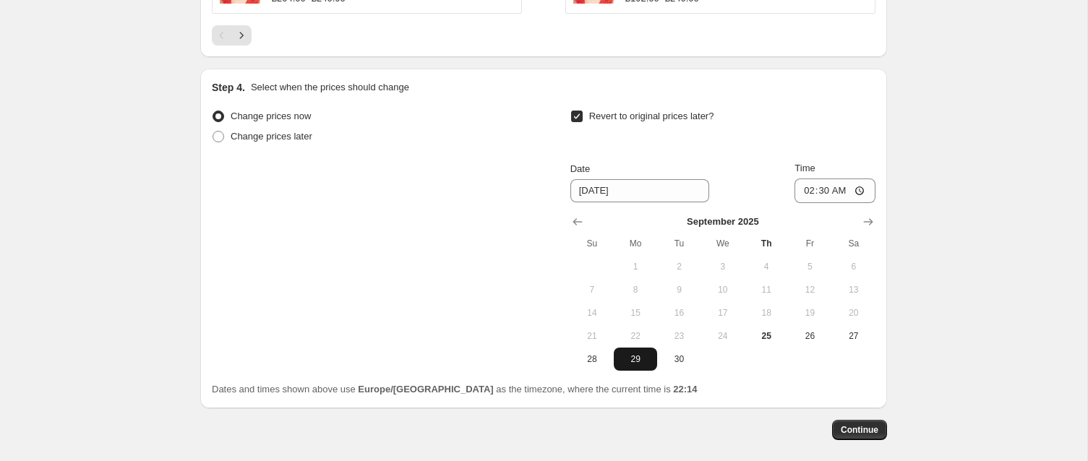
click at [633, 353] on span "29" at bounding box center [635, 359] width 32 height 12
type input "9/29/2025"
click at [850, 424] on span "Continue" at bounding box center [860, 430] width 38 height 12
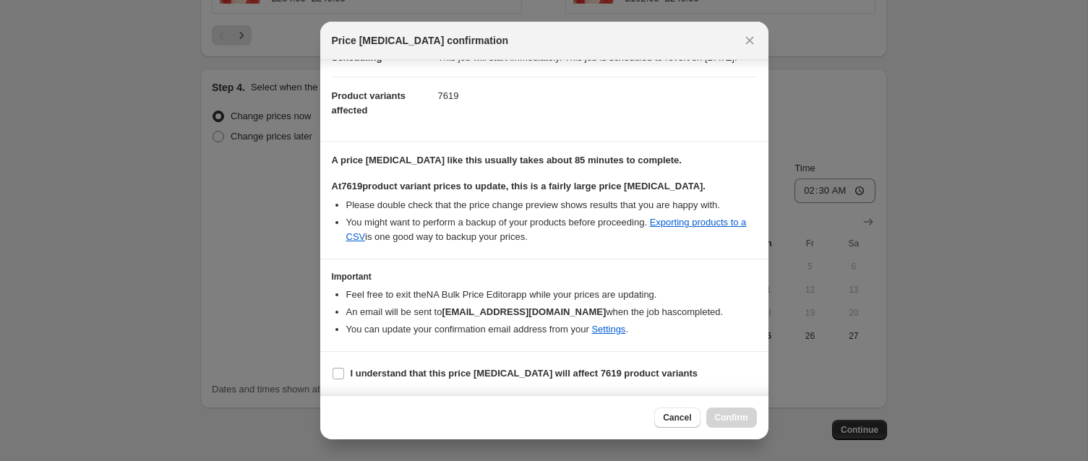
scroll to position [166, 0]
click at [335, 377] on input "I understand that this price change job will affect 7619 product variants" at bounding box center [338, 374] width 12 height 12
checkbox input "true"
click at [723, 418] on span "Confirm" at bounding box center [731, 418] width 33 height 12
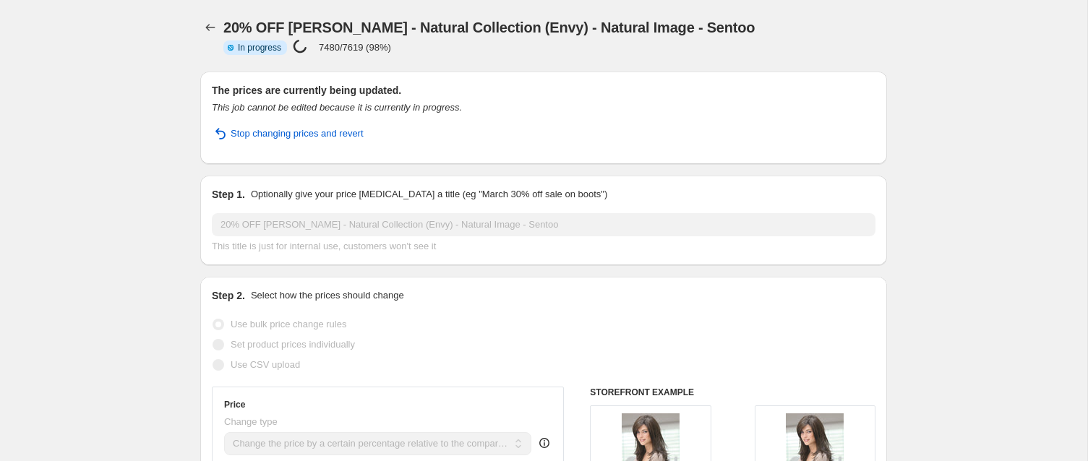
select select "pcap"
select select "no_change"
select select "collection"
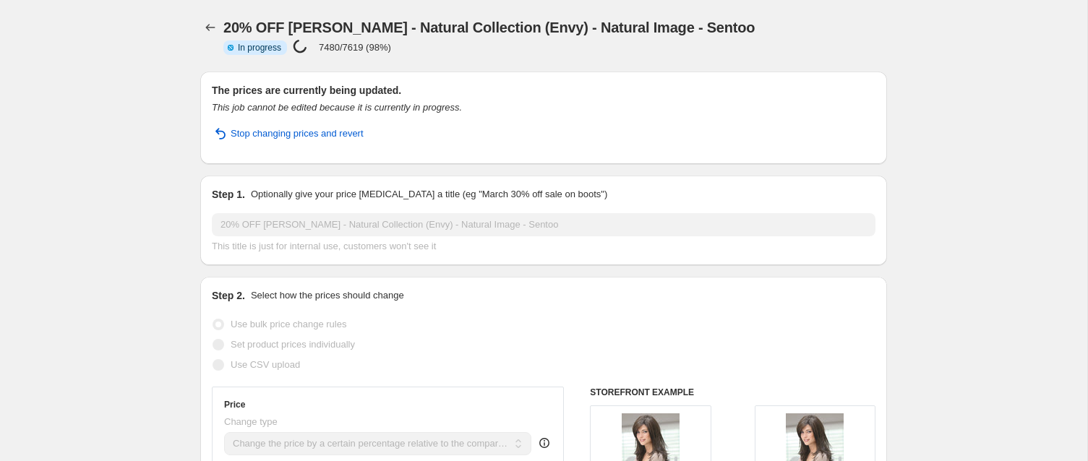
select select "collection"
